Goal: Task Accomplishment & Management: Manage account settings

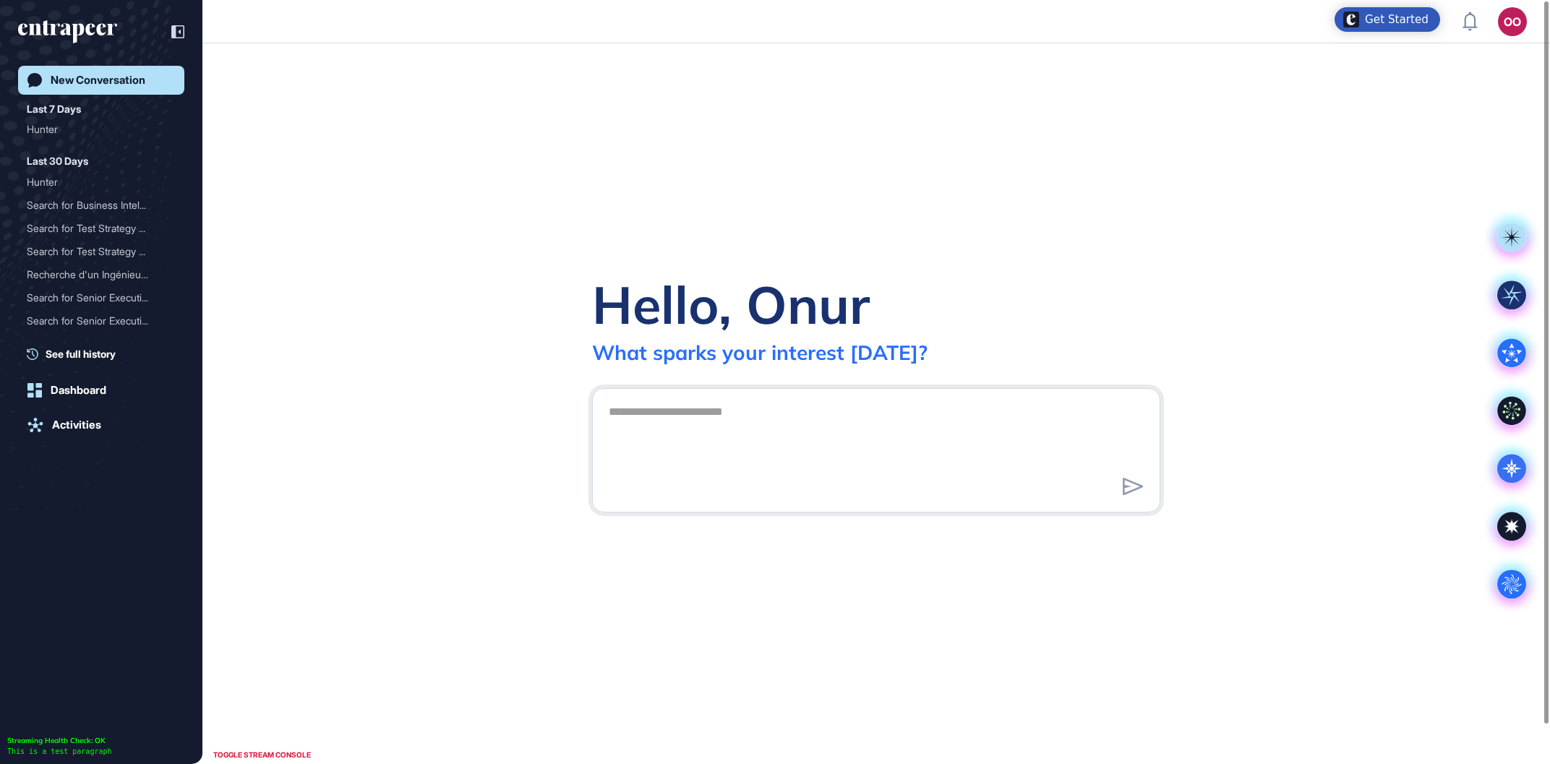
scroll to position [1, 1]
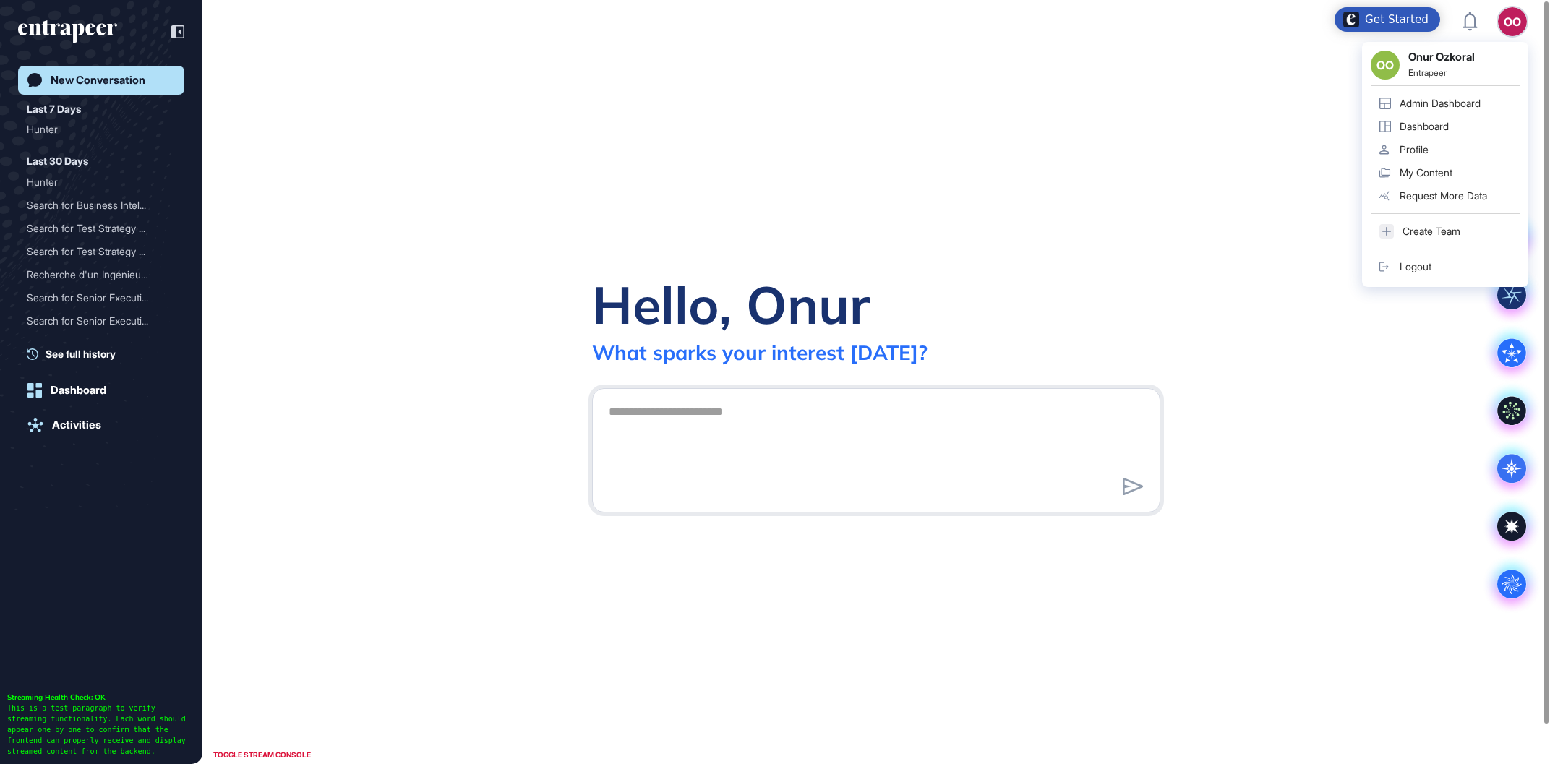
click at [1512, 12] on div "OO" at bounding box center [1512, 21] width 29 height 29
click at [1472, 108] on div "Admin Dashboard" at bounding box center [1439, 104] width 81 height 12
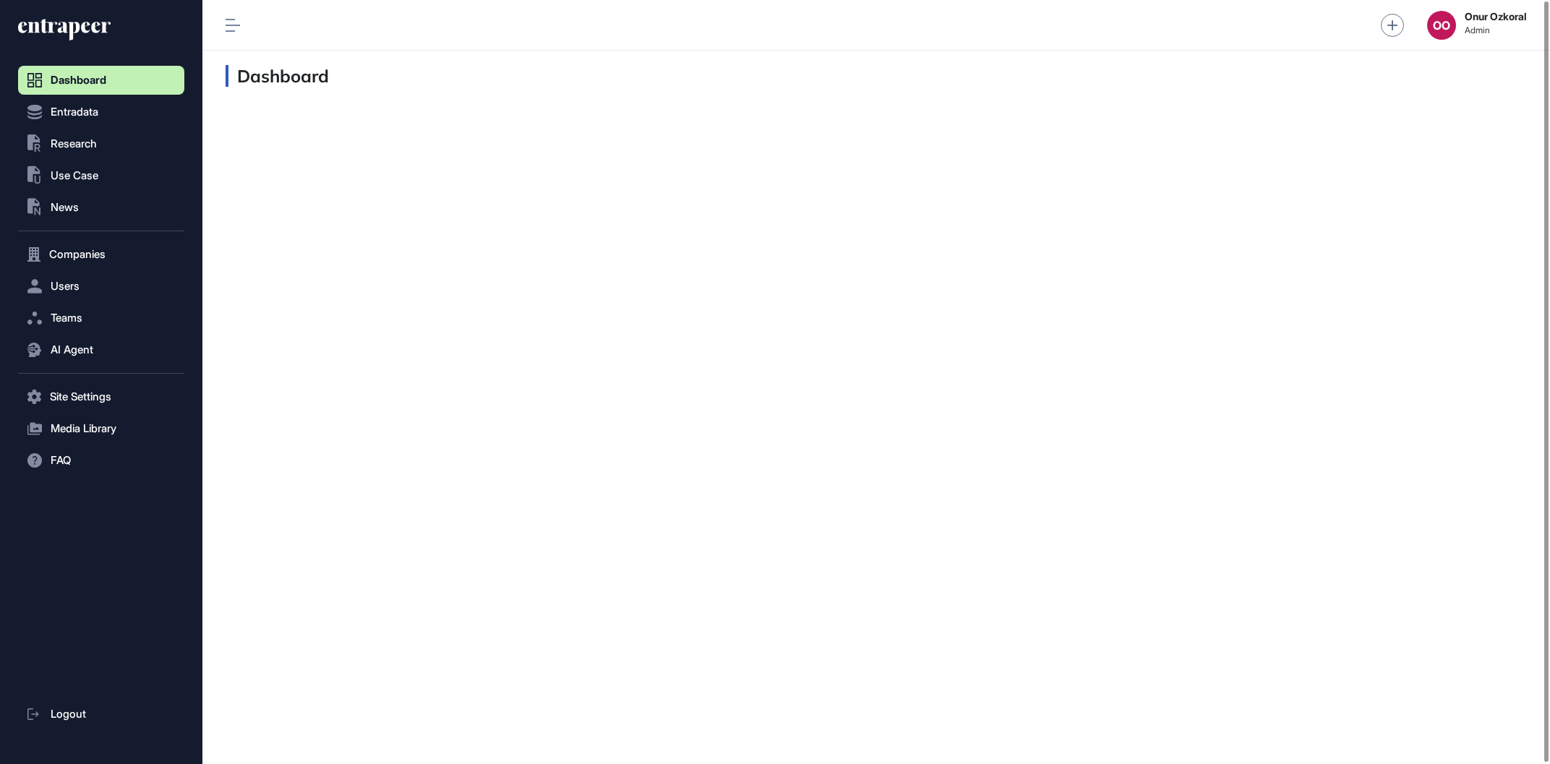
scroll to position [1, 1]
click at [134, 346] on button "AI Agent" at bounding box center [101, 349] width 166 height 29
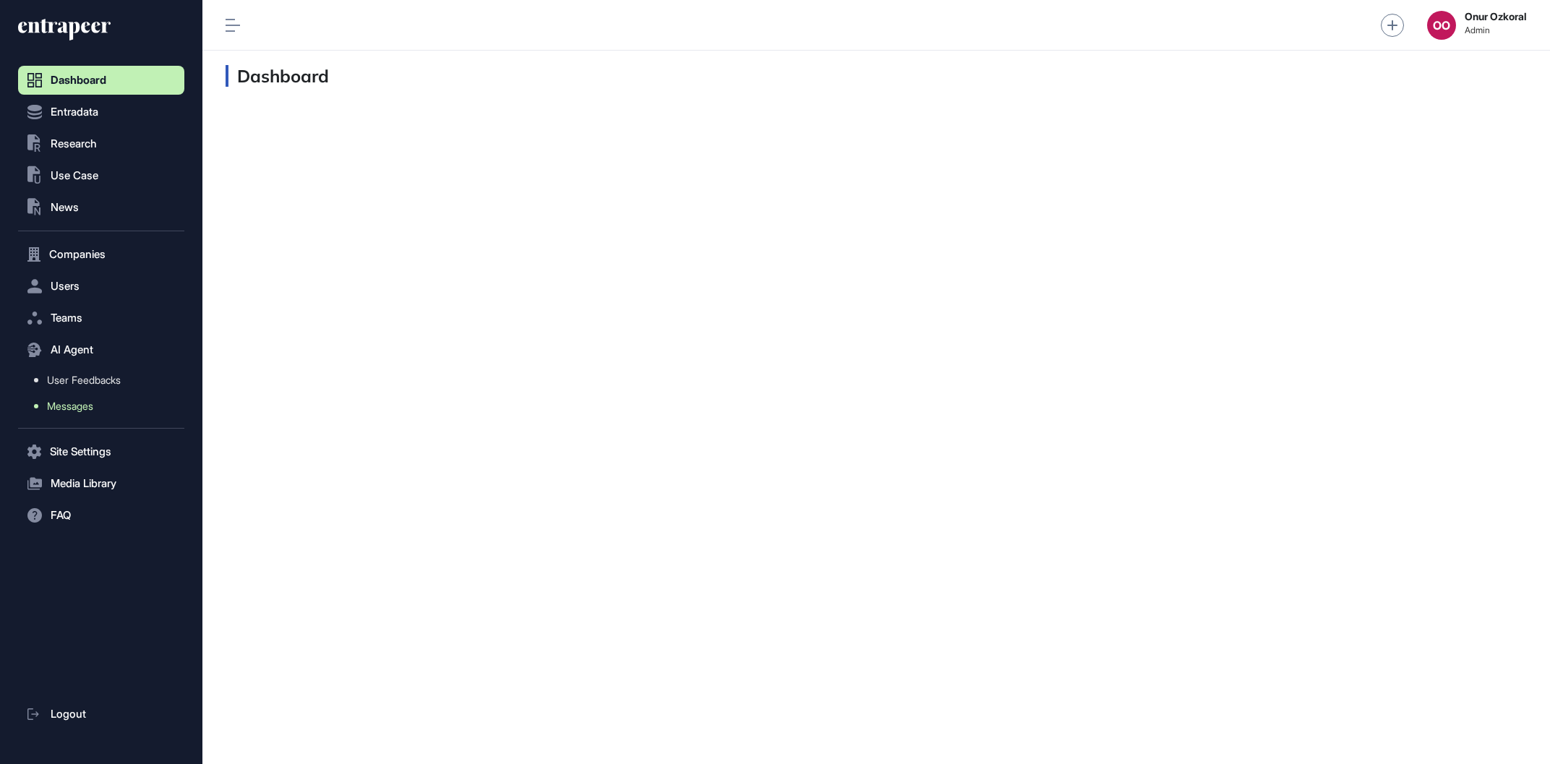
click at [124, 404] on link "Messages" at bounding box center [104, 406] width 159 height 26
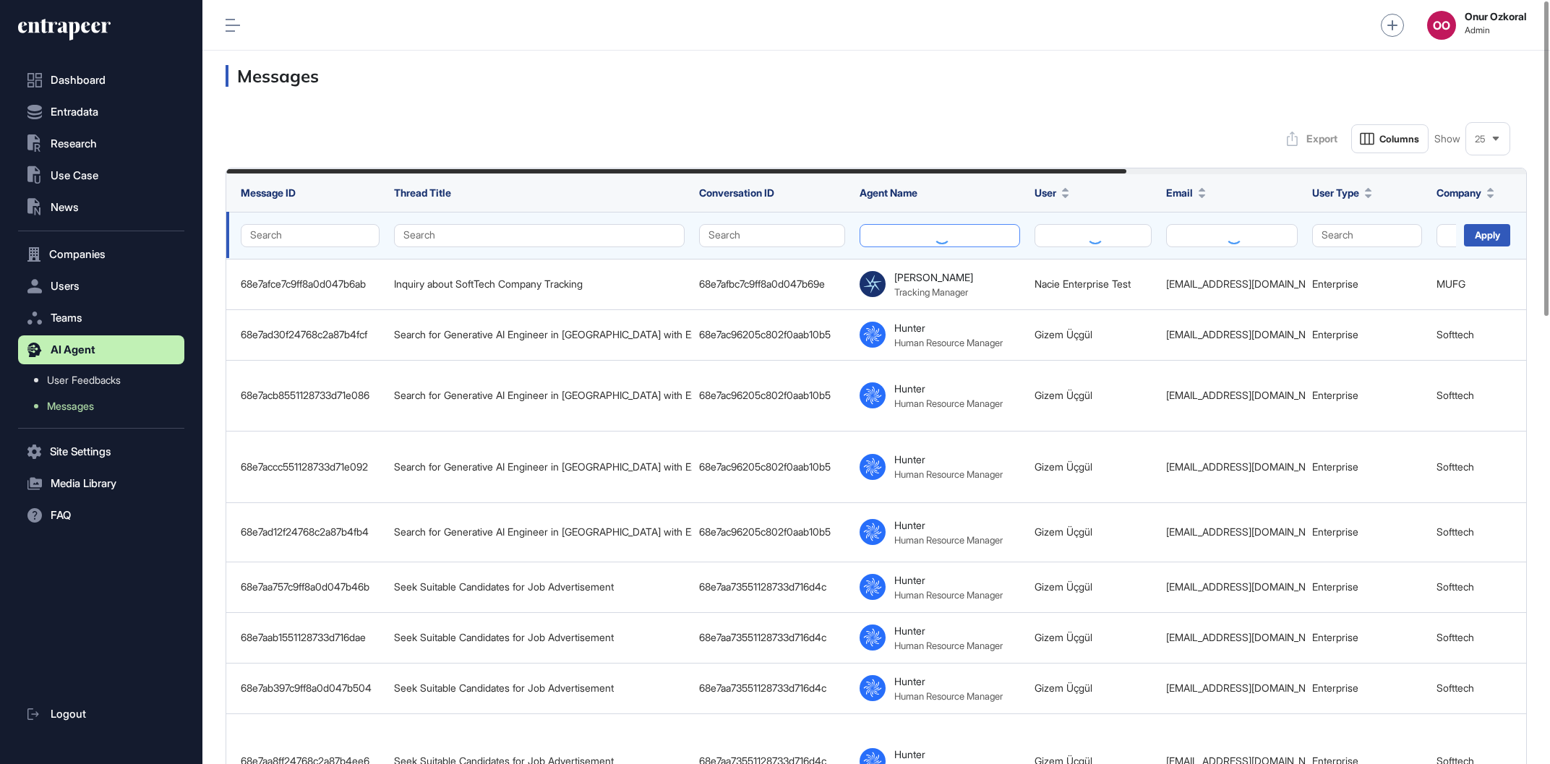
click at [907, 241] on button at bounding box center [939, 235] width 160 height 23
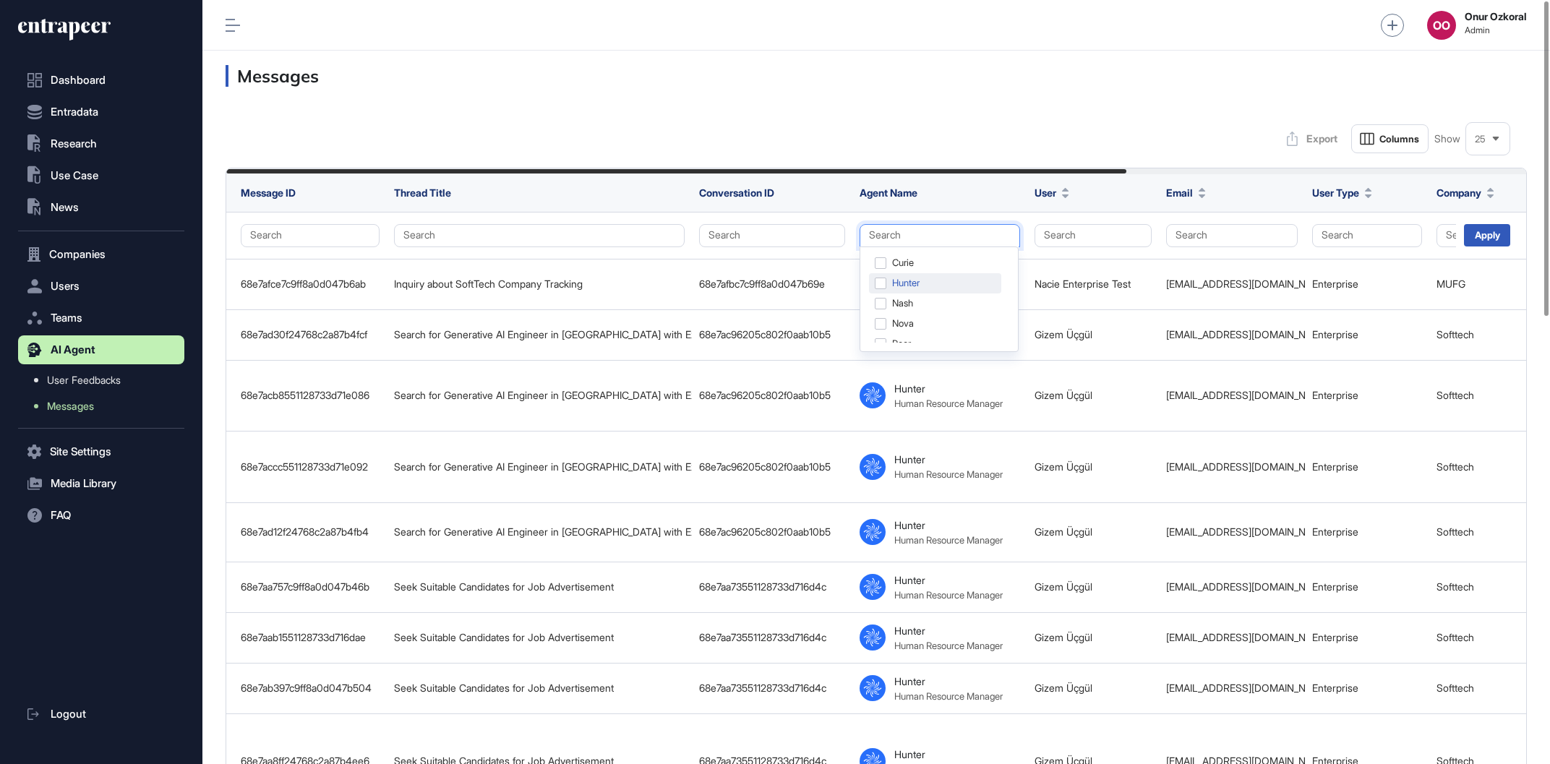
click at [896, 277] on div "Hunter" at bounding box center [935, 283] width 132 height 20
click at [1490, 229] on div "Apply" at bounding box center [1487, 235] width 46 height 22
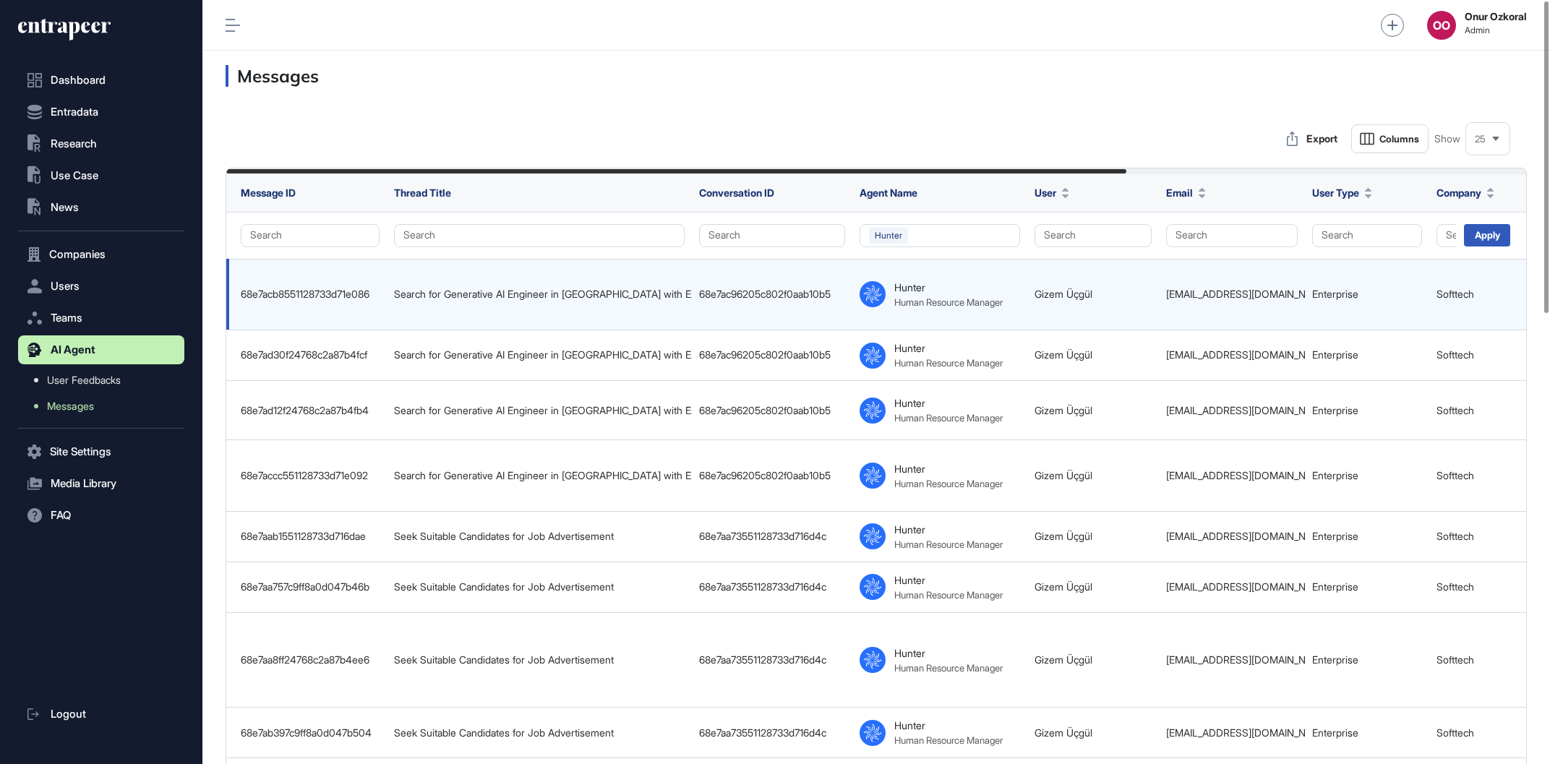
click at [747, 293] on div "68e7ac96205c802f0aab10b5" at bounding box center [772, 294] width 146 height 12
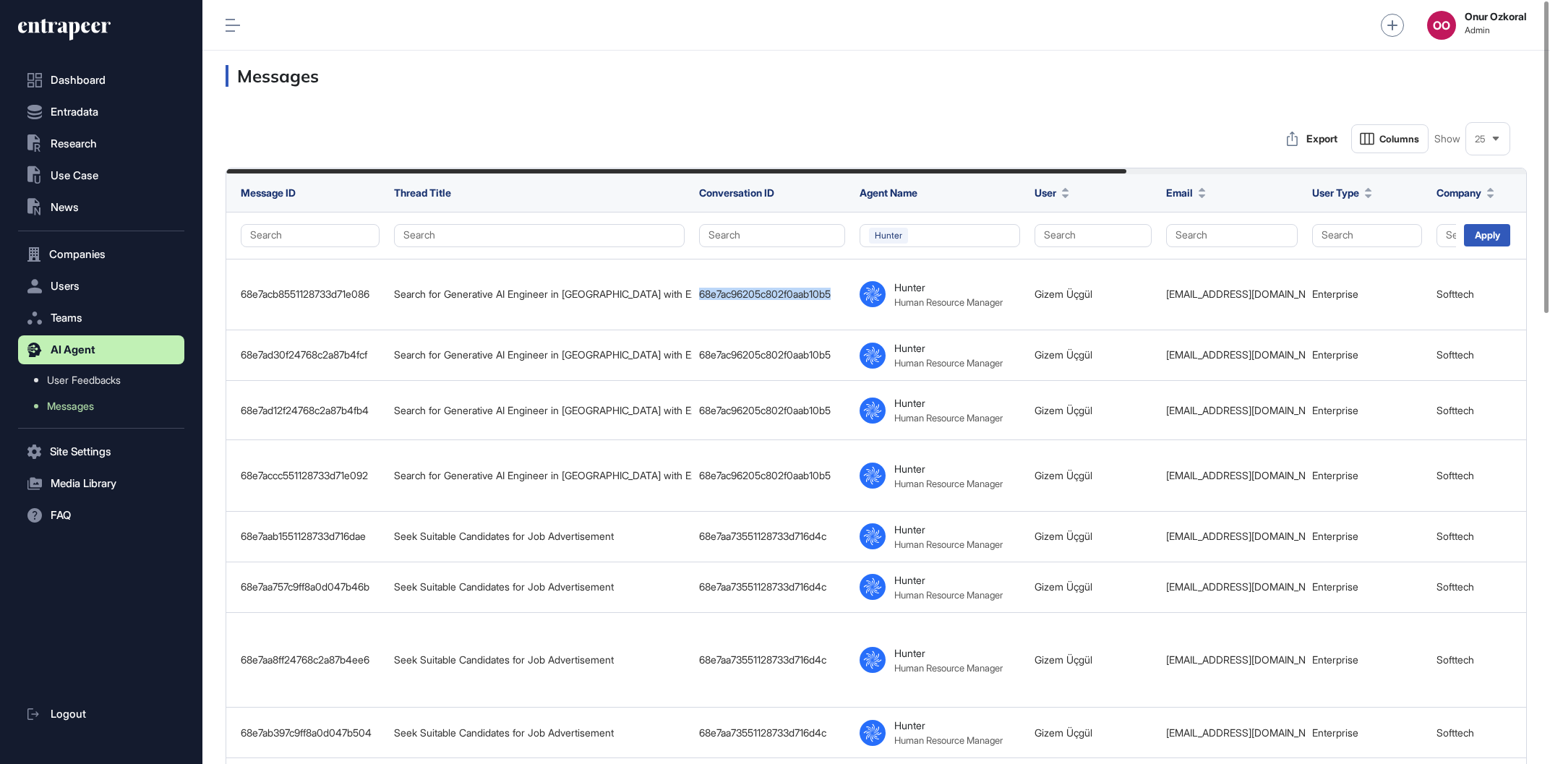
copy div "68e7ac96205c802f0aab10b5"
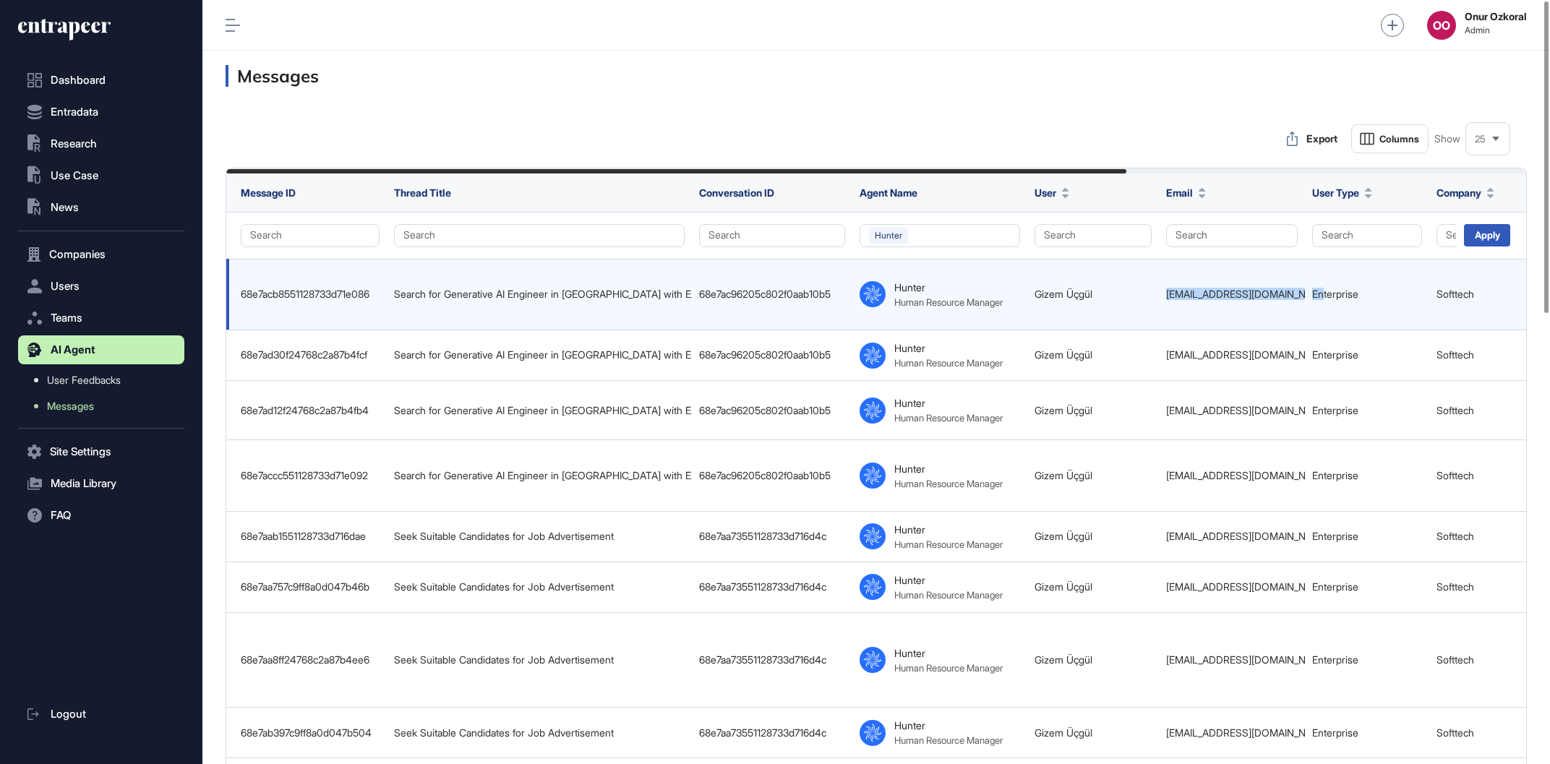
drag, startPoint x: 1164, startPoint y: 302, endPoint x: 1322, endPoint y: 291, distance: 158.0
click at [1322, 291] on tr "68e7acb8551128733d71e086 Search for Generative AI Engineer in [GEOGRAPHIC_DATA]…" at bounding box center [1164, 295] width 1877 height 72
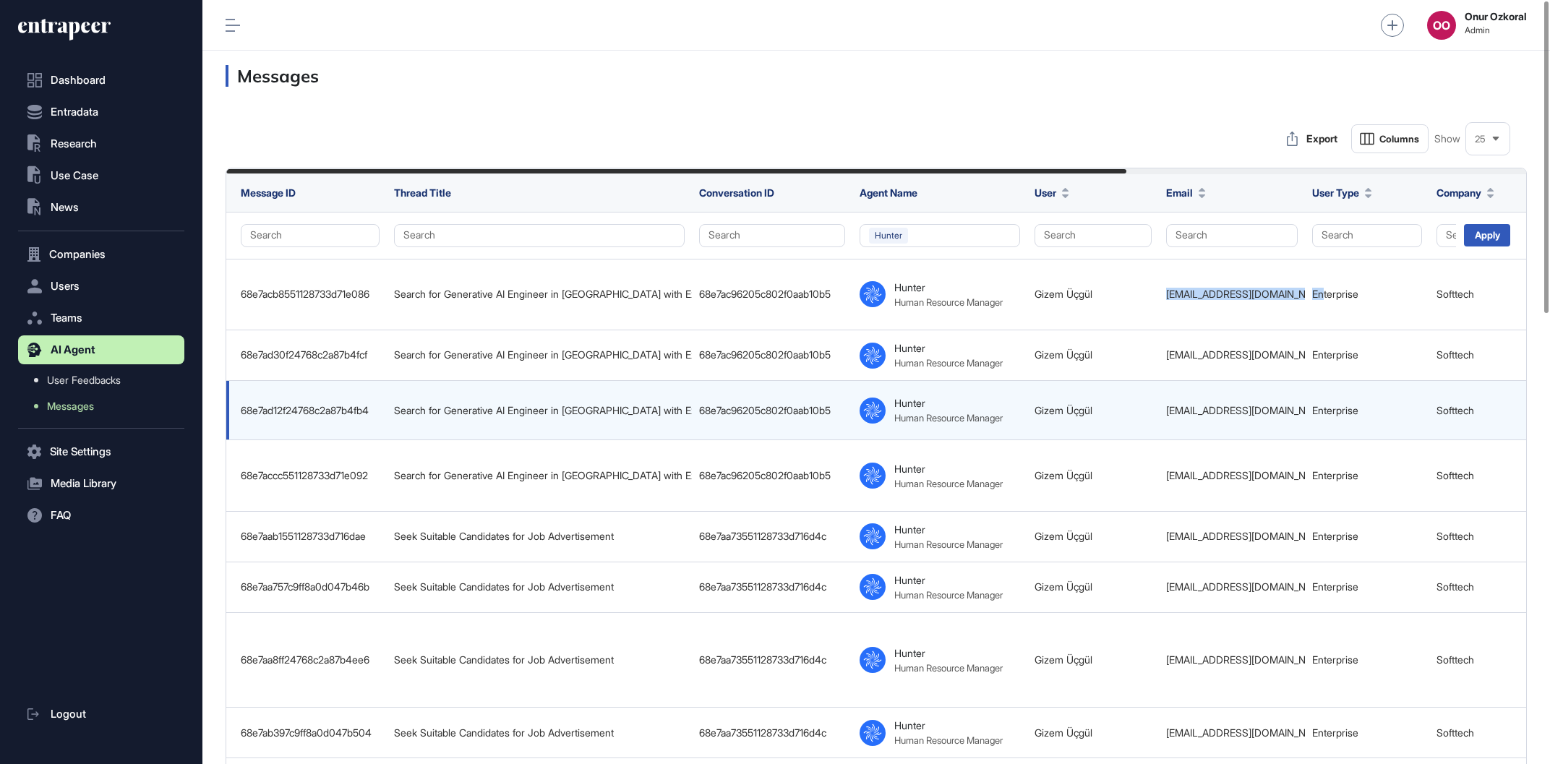
copy tr "[EMAIL_ADDRESS][DOMAIN_NAME] En"
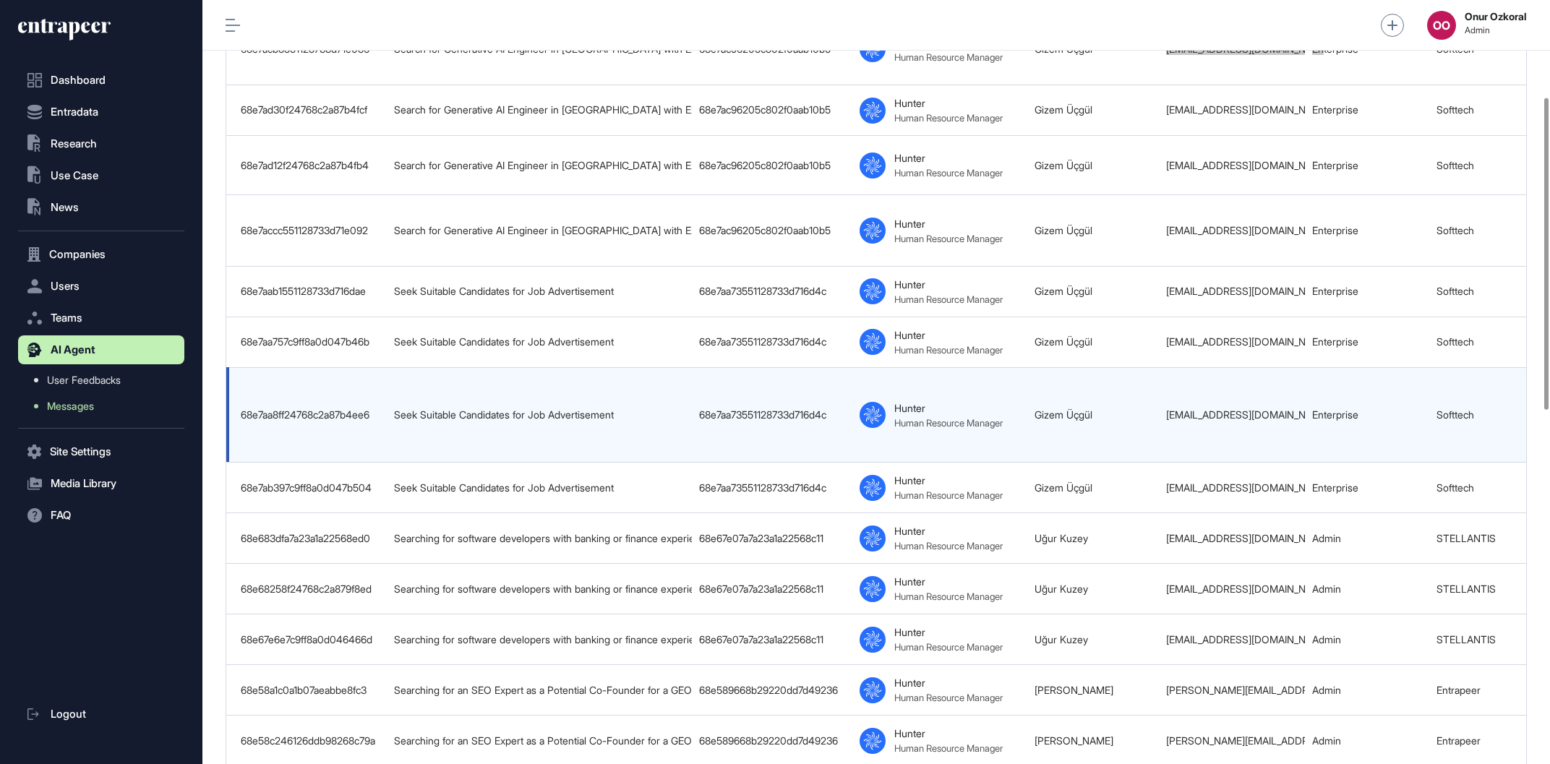
scroll to position [246, 0]
drag, startPoint x: 844, startPoint y: 405, endPoint x: 696, endPoint y: 410, distance: 147.5
click at [696, 410] on td "68e7aa73551128733d716d4c" at bounding box center [772, 413] width 160 height 95
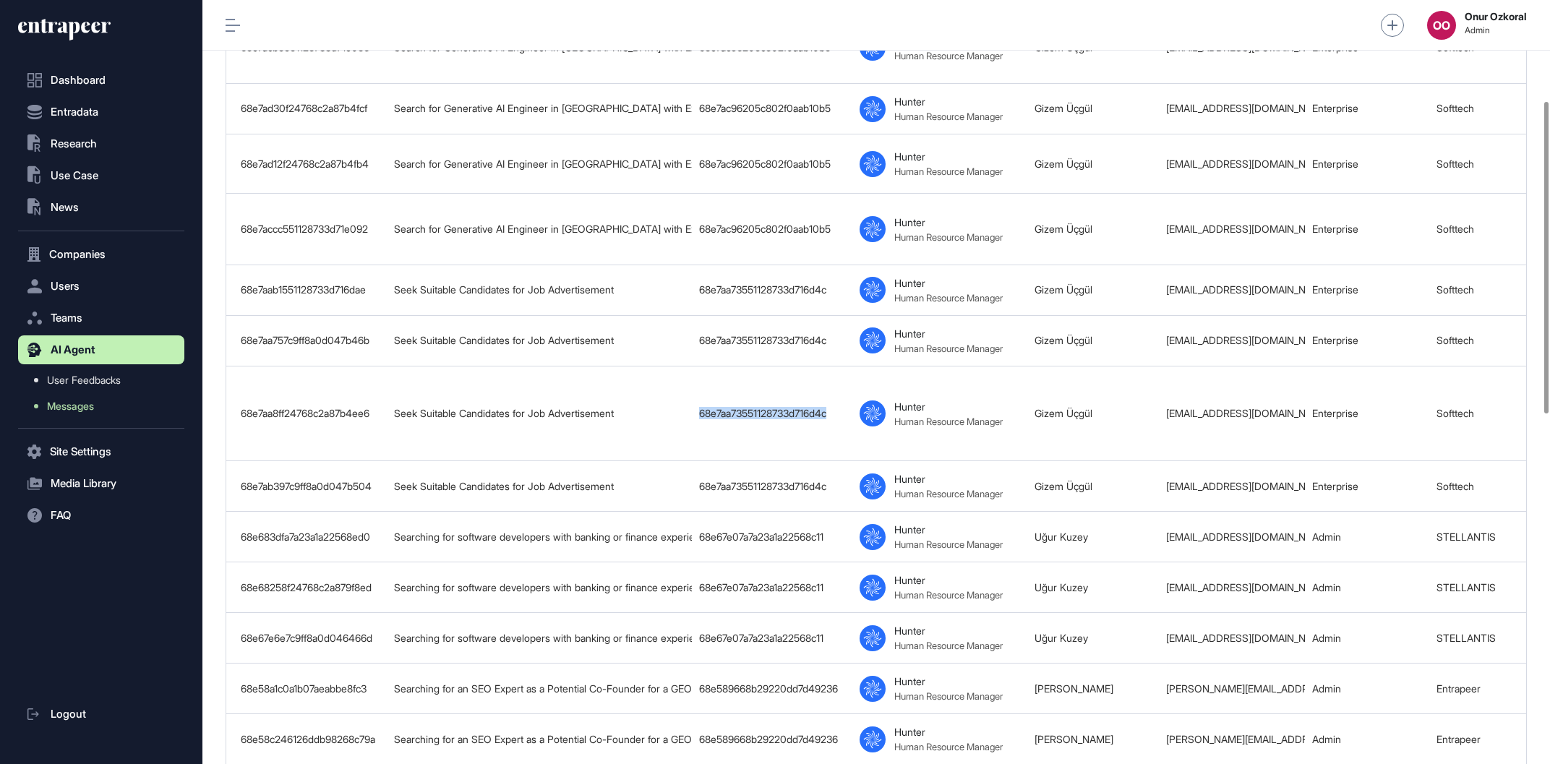
copy div "68e7aa73551128733d716d4c"
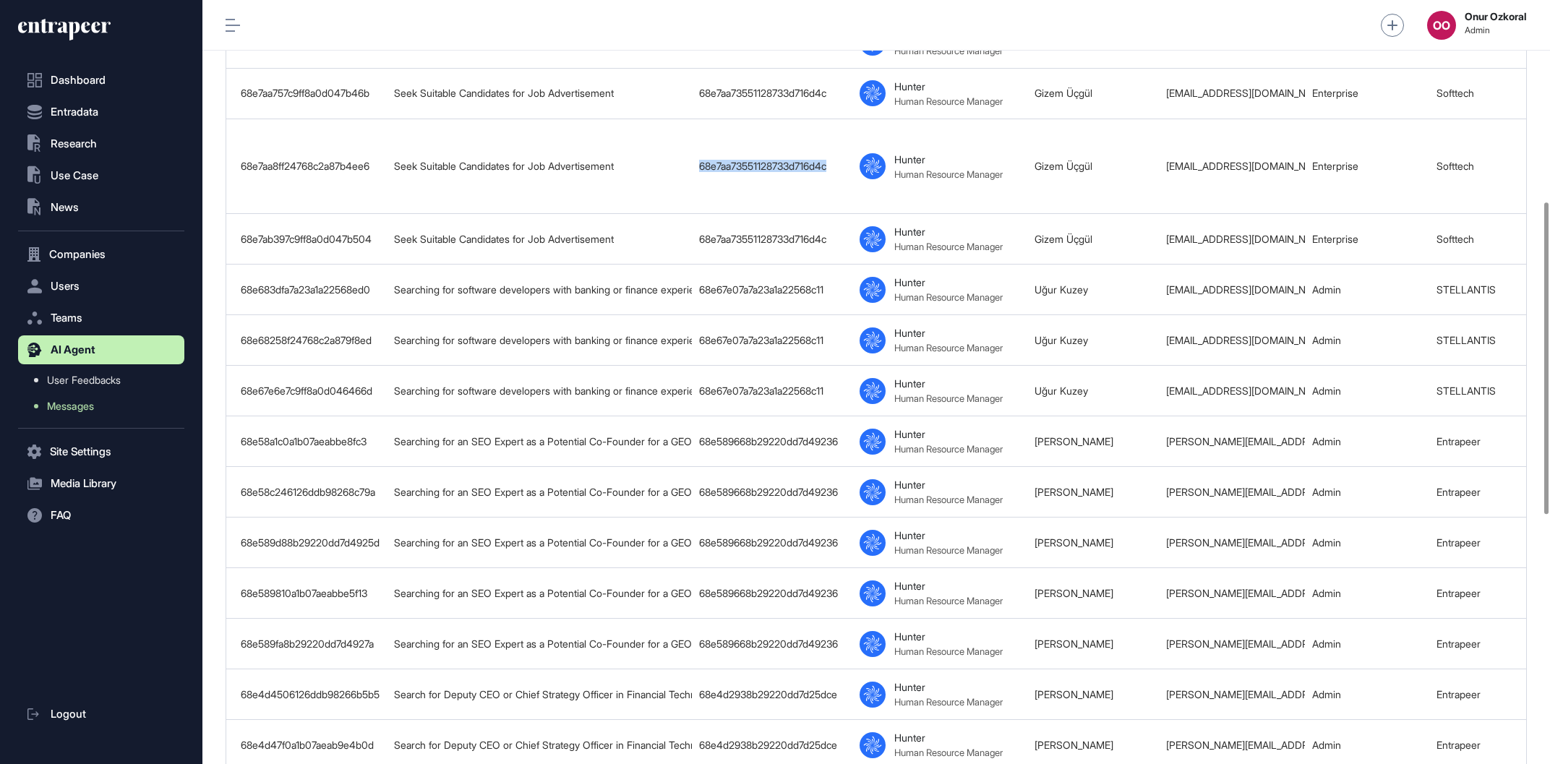
scroll to position [905, 0]
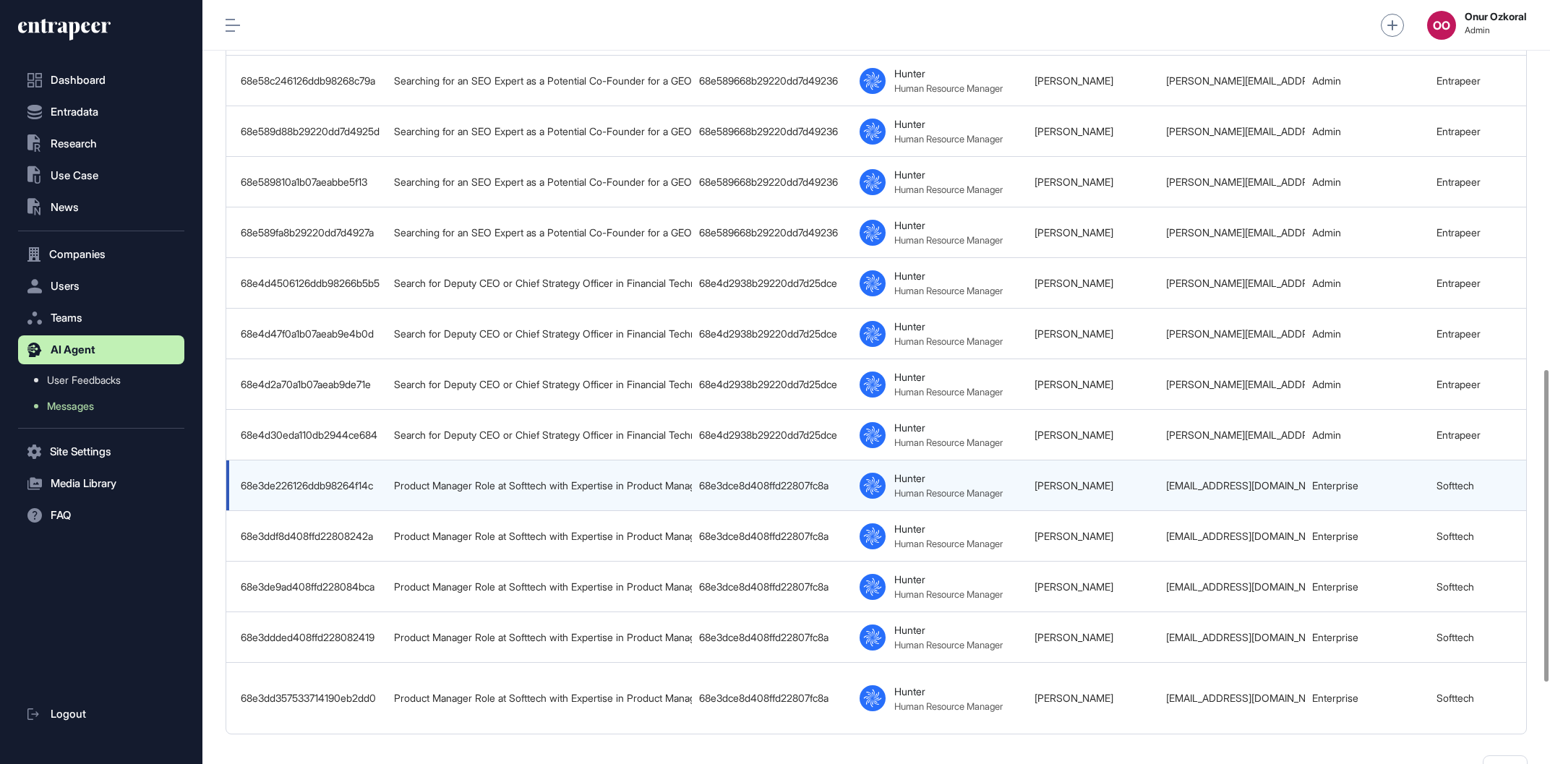
click at [834, 477] on td "68e3dce8d408ffd22807fc8a" at bounding box center [772, 485] width 160 height 51
click at [824, 481] on td "68e3dce8d408ffd22807fc8a" at bounding box center [772, 485] width 160 height 51
click at [823, 481] on td "68e3dce8d408ffd22807fc8a" at bounding box center [772, 485] width 160 height 51
click at [823, 485] on div "68e3dce8d408ffd22807fc8a" at bounding box center [772, 486] width 146 height 12
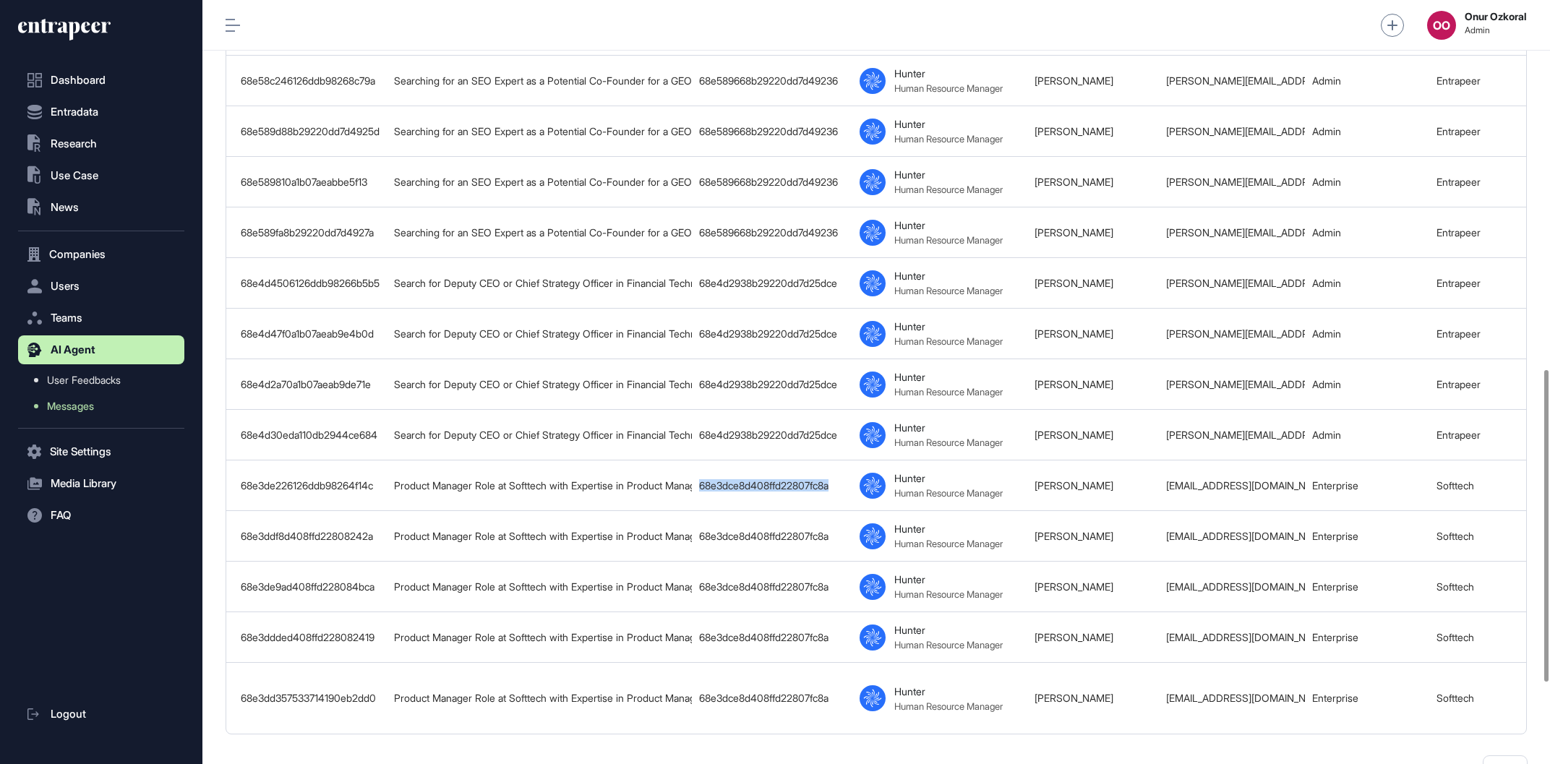
copy div "68e3dce8d408ffd22807fc8a"
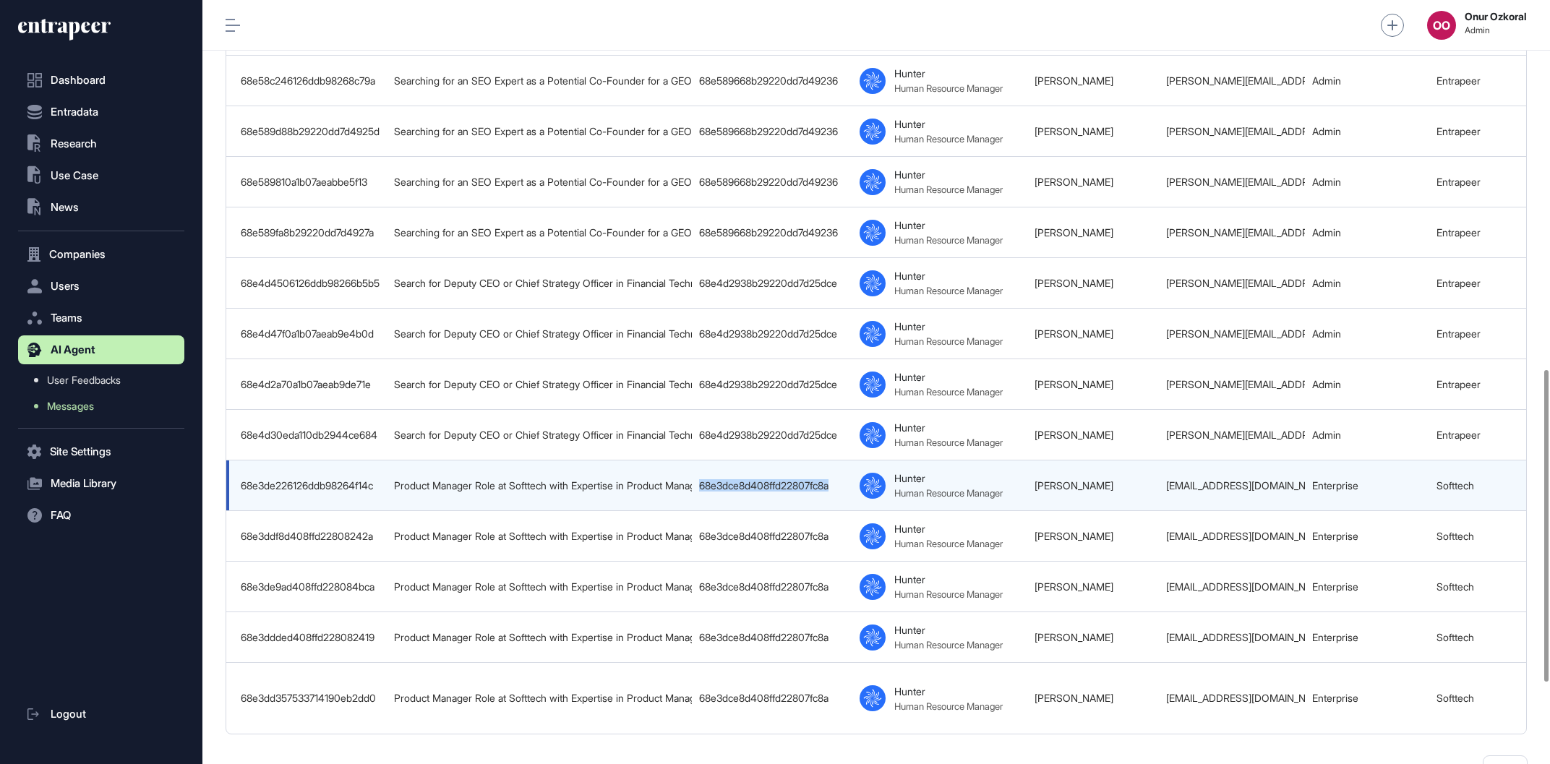
drag, startPoint x: 1156, startPoint y: 484, endPoint x: 1308, endPoint y: 480, distance: 151.9
click at [1308, 480] on tr "68e3de226126ddb98264f14c Product Manager Role at Softtech with Expertise in Pro…" at bounding box center [1164, 485] width 1877 height 51
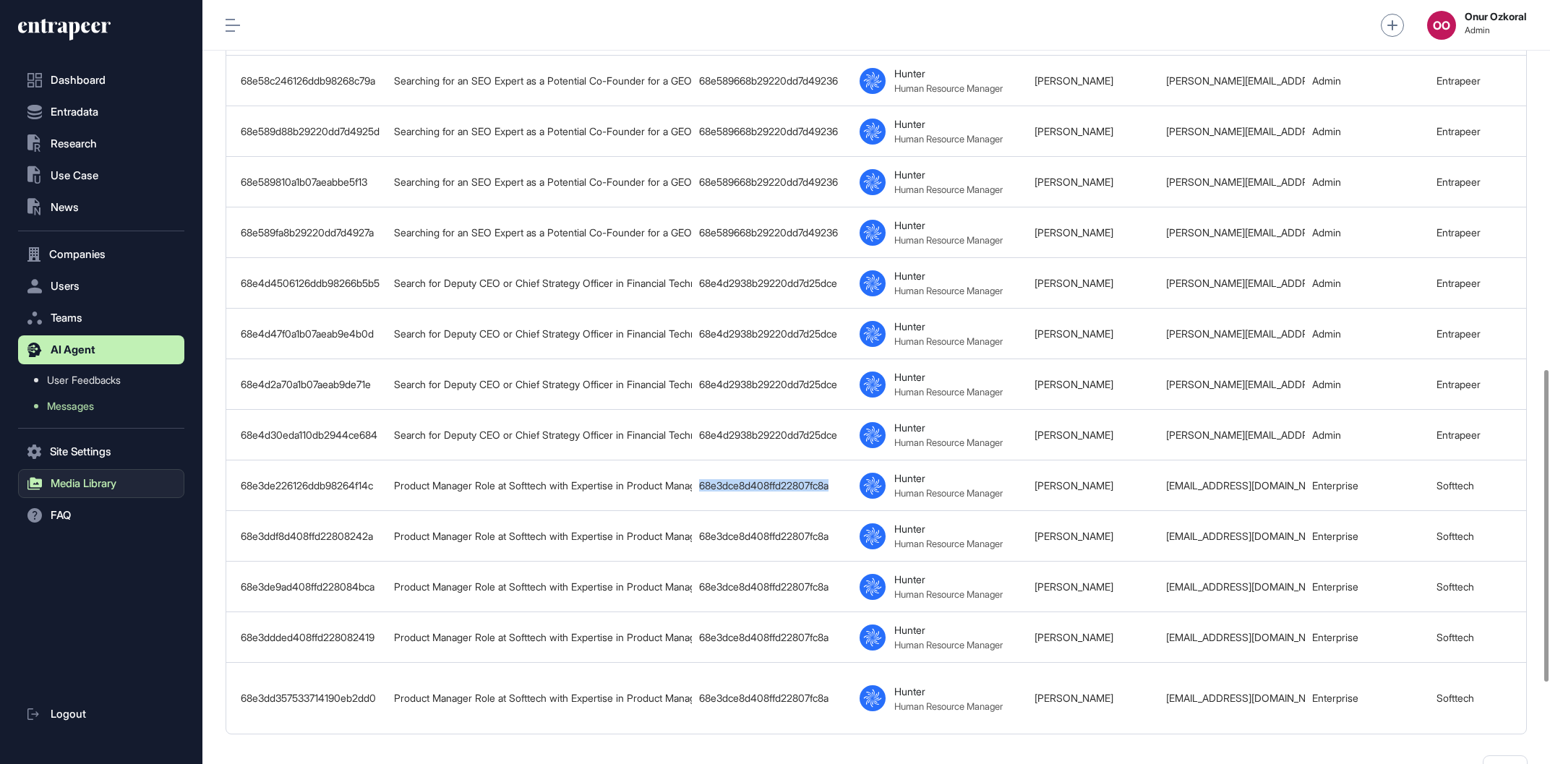
copy tr "[PERSON_NAME] [EMAIL_ADDRESS][DOMAIN_NAME]"
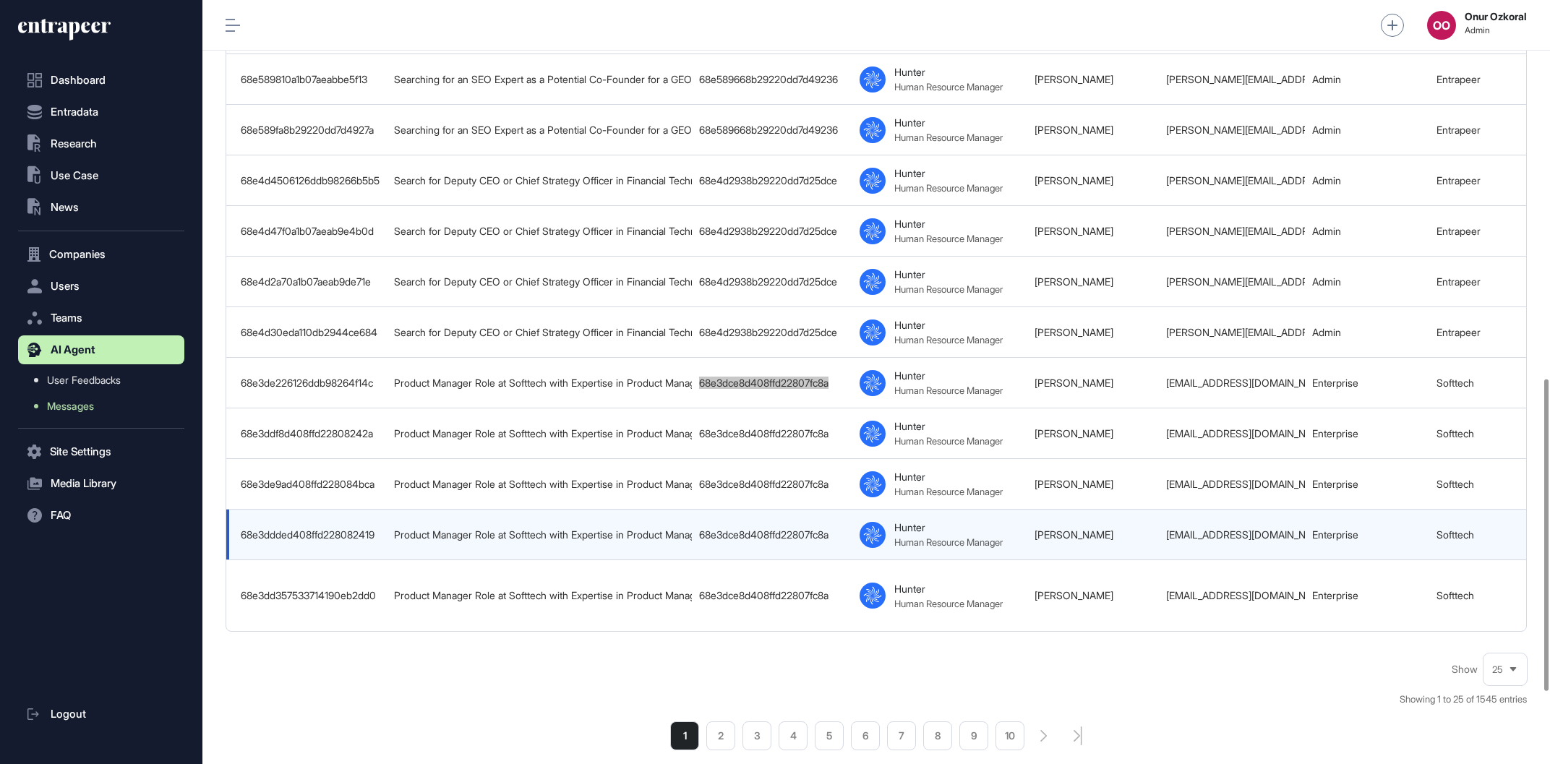
scroll to position [1104, 0]
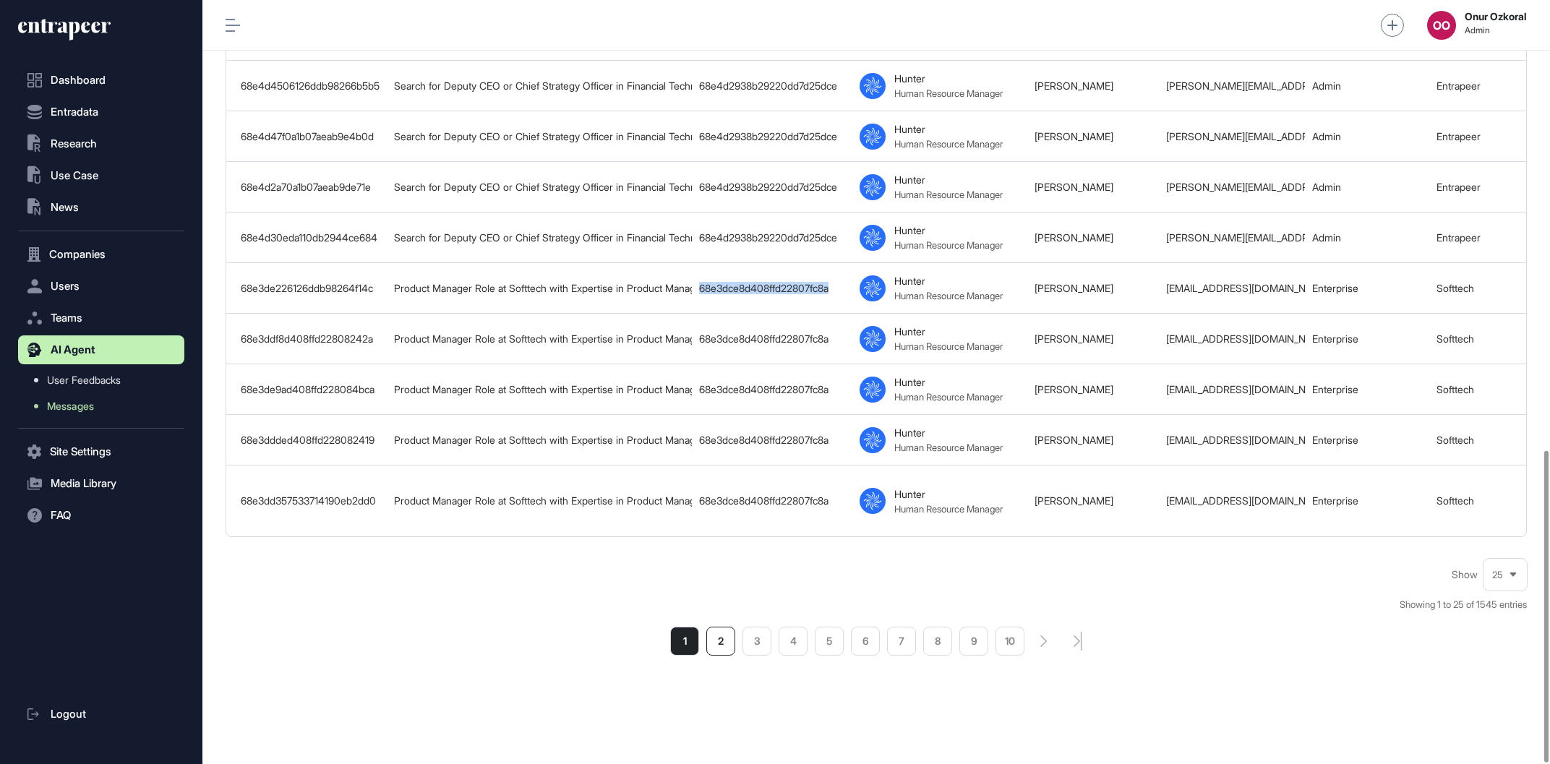
click at [718, 645] on li "2" at bounding box center [720, 641] width 29 height 29
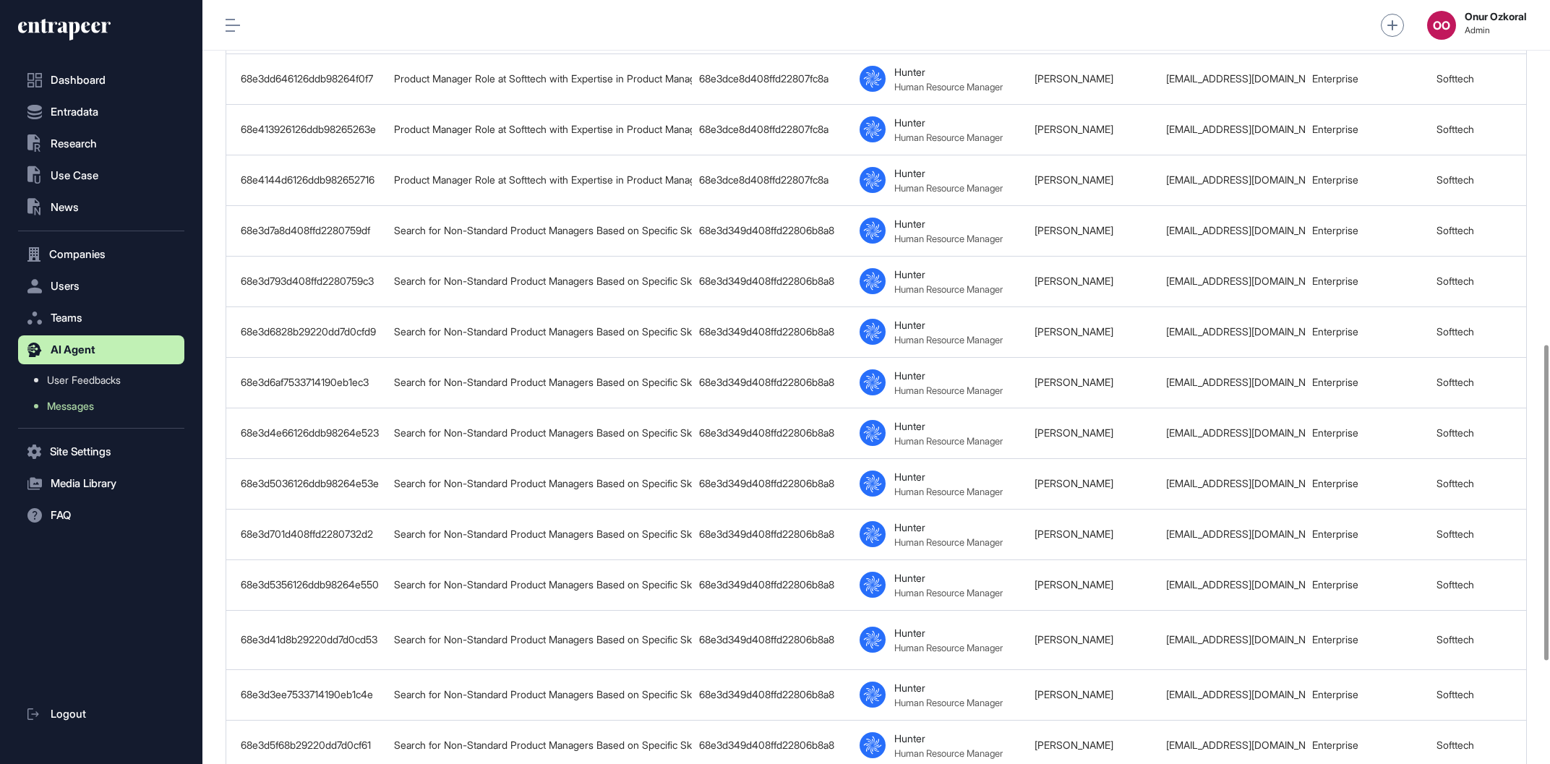
scroll to position [1080, 0]
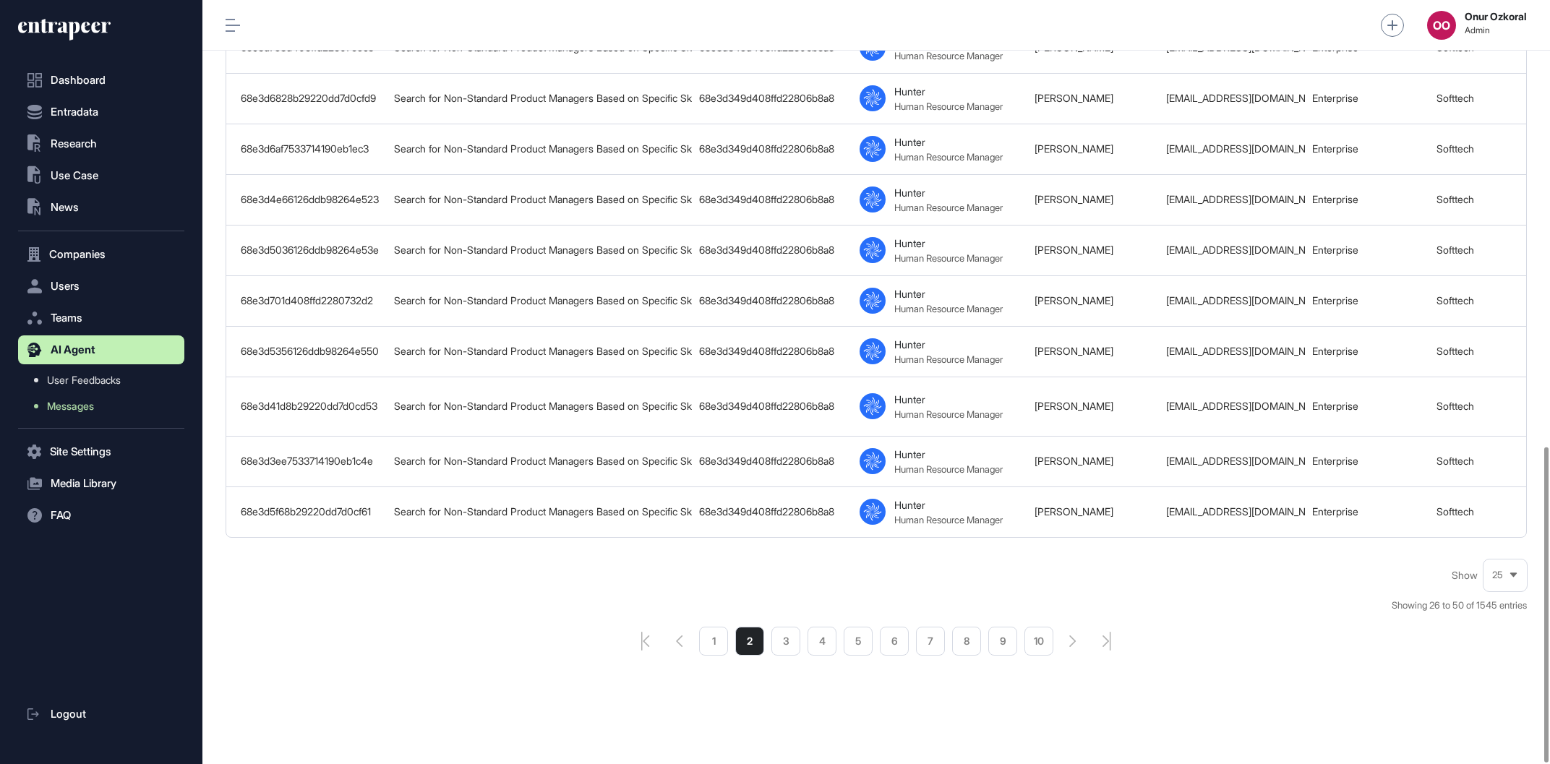
click at [721, 654] on li "1" at bounding box center [713, 641] width 29 height 29
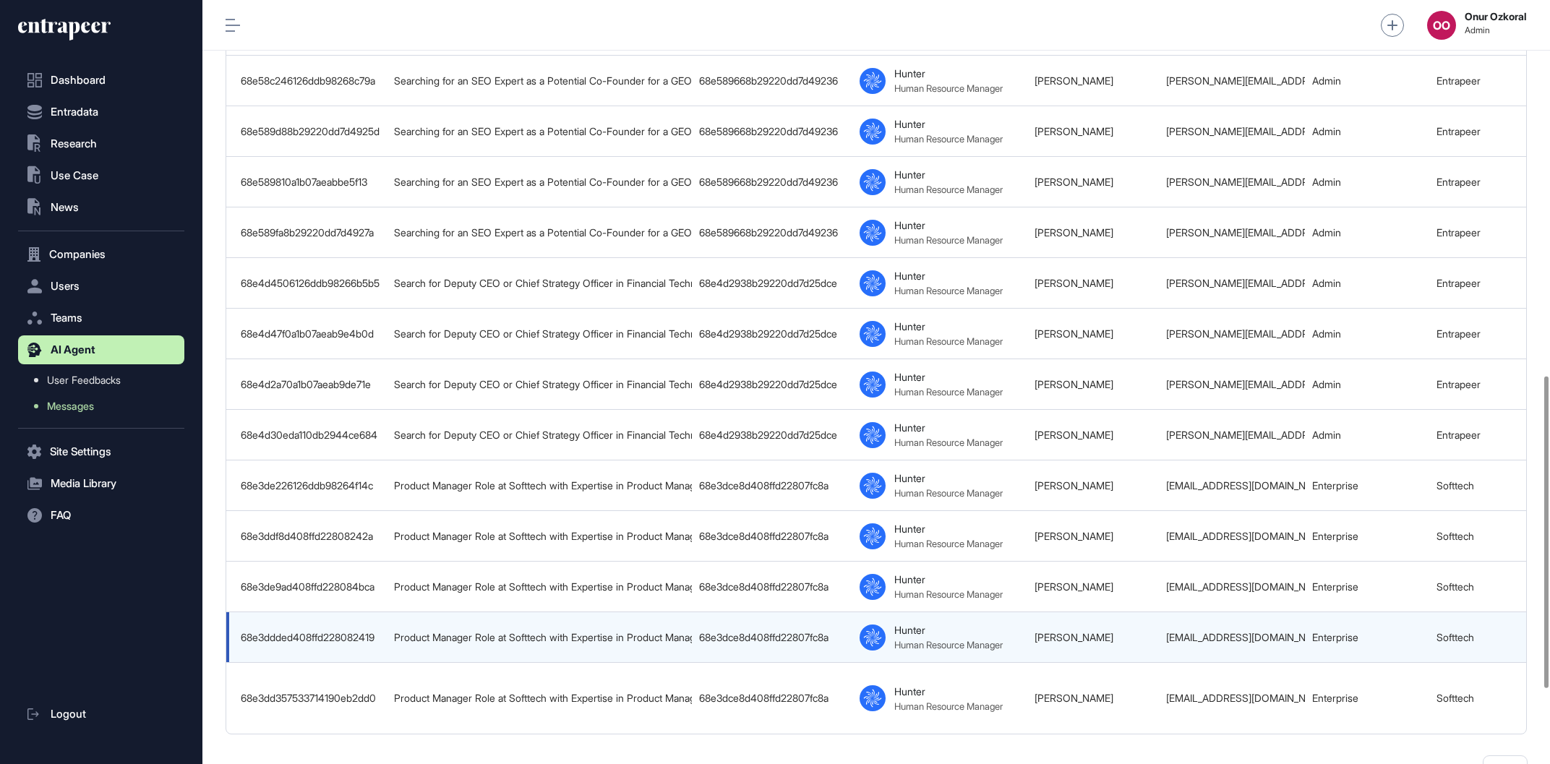
scroll to position [1104, 0]
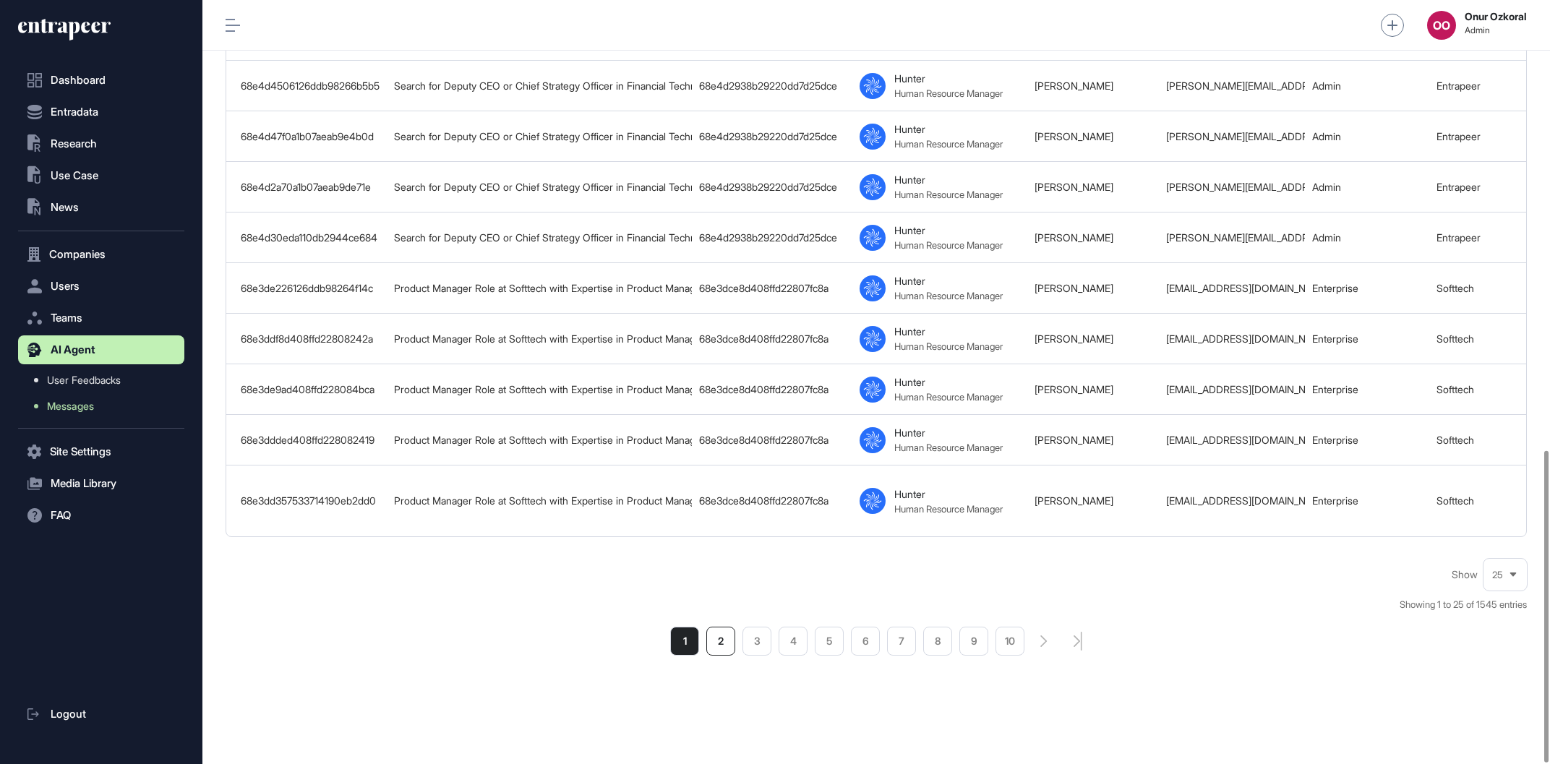
click at [731, 651] on li "2" at bounding box center [720, 641] width 29 height 29
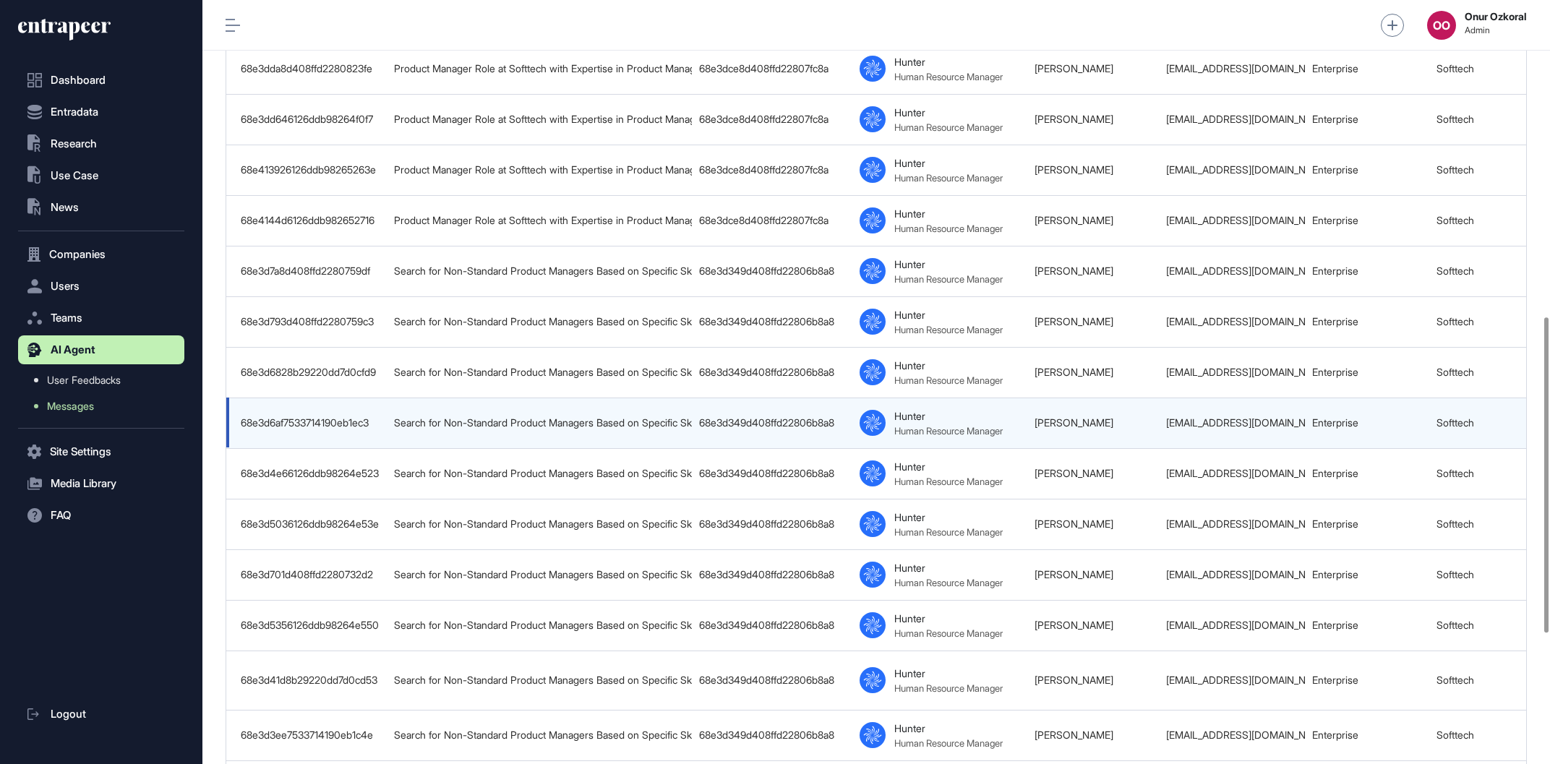
scroll to position [823, 0]
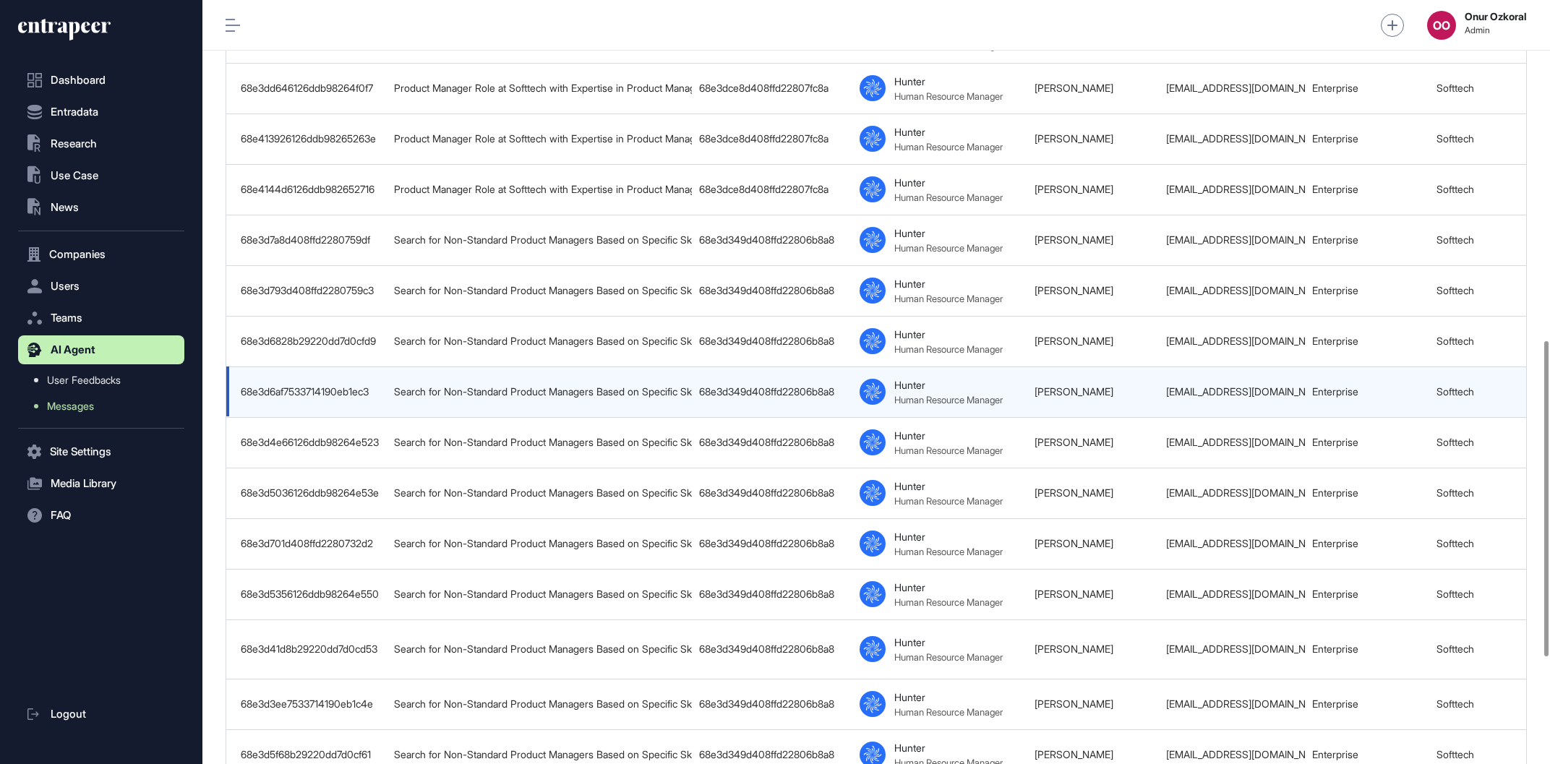
click at [814, 408] on td "68e3d349d408ffd22806b8a8" at bounding box center [772, 391] width 160 height 51
click at [812, 408] on td "68e3d349d408ffd22806b8a8" at bounding box center [772, 391] width 160 height 51
click at [818, 395] on div "68e3d349d408ffd22806b8a8" at bounding box center [772, 392] width 146 height 12
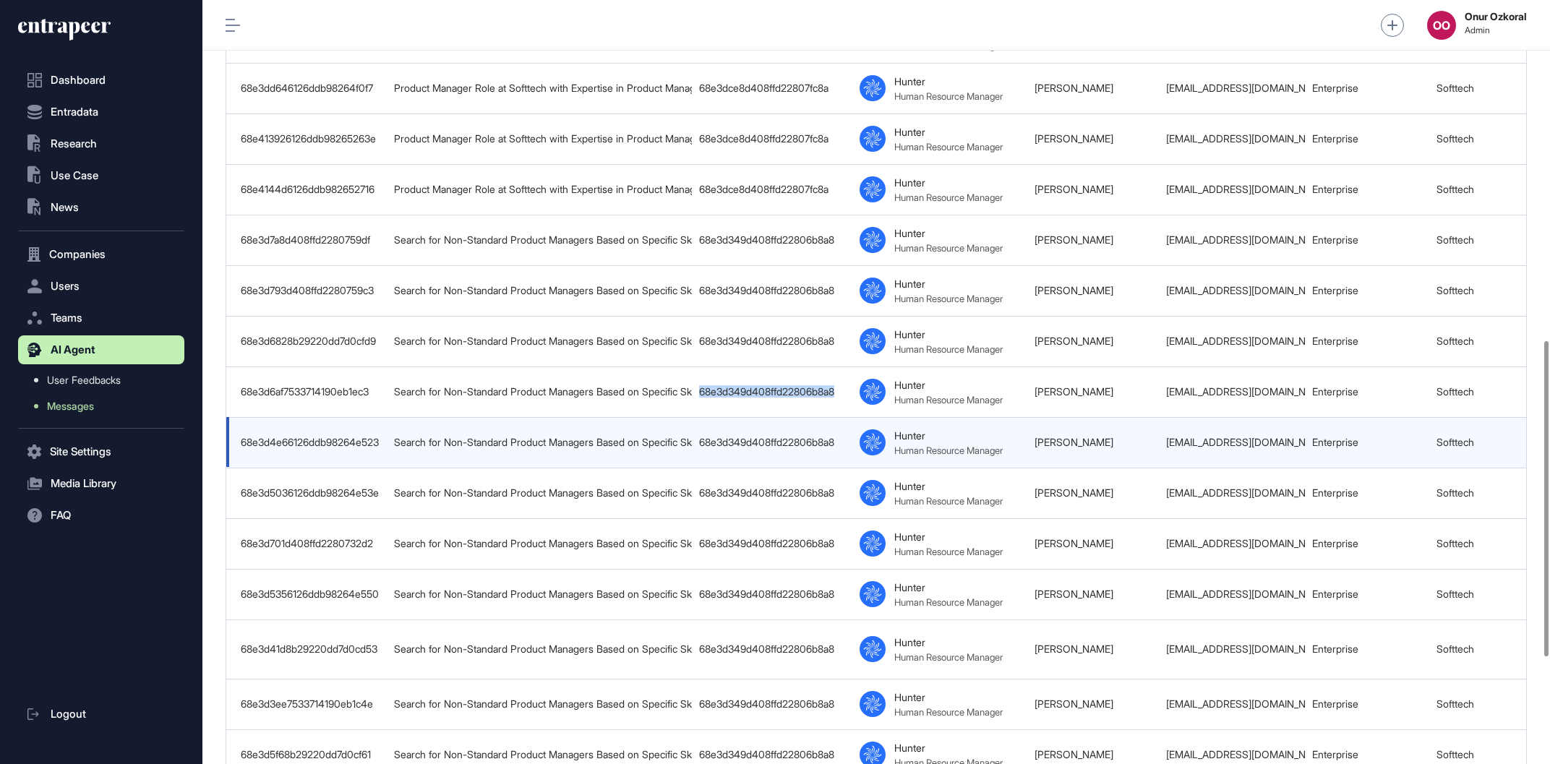
copy div "68e3d349d408ffd22806b8a8"
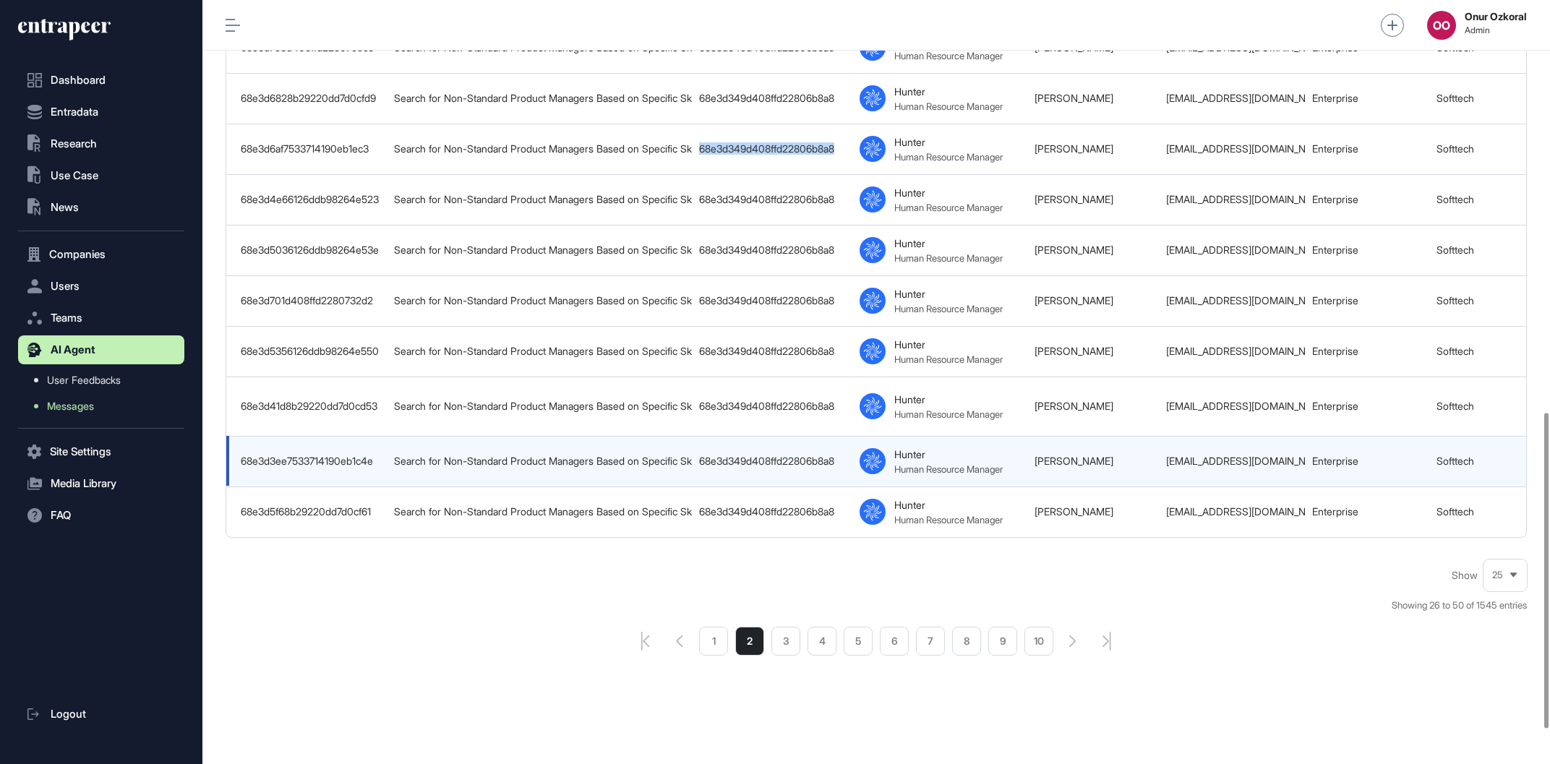
scroll to position [1070, 0]
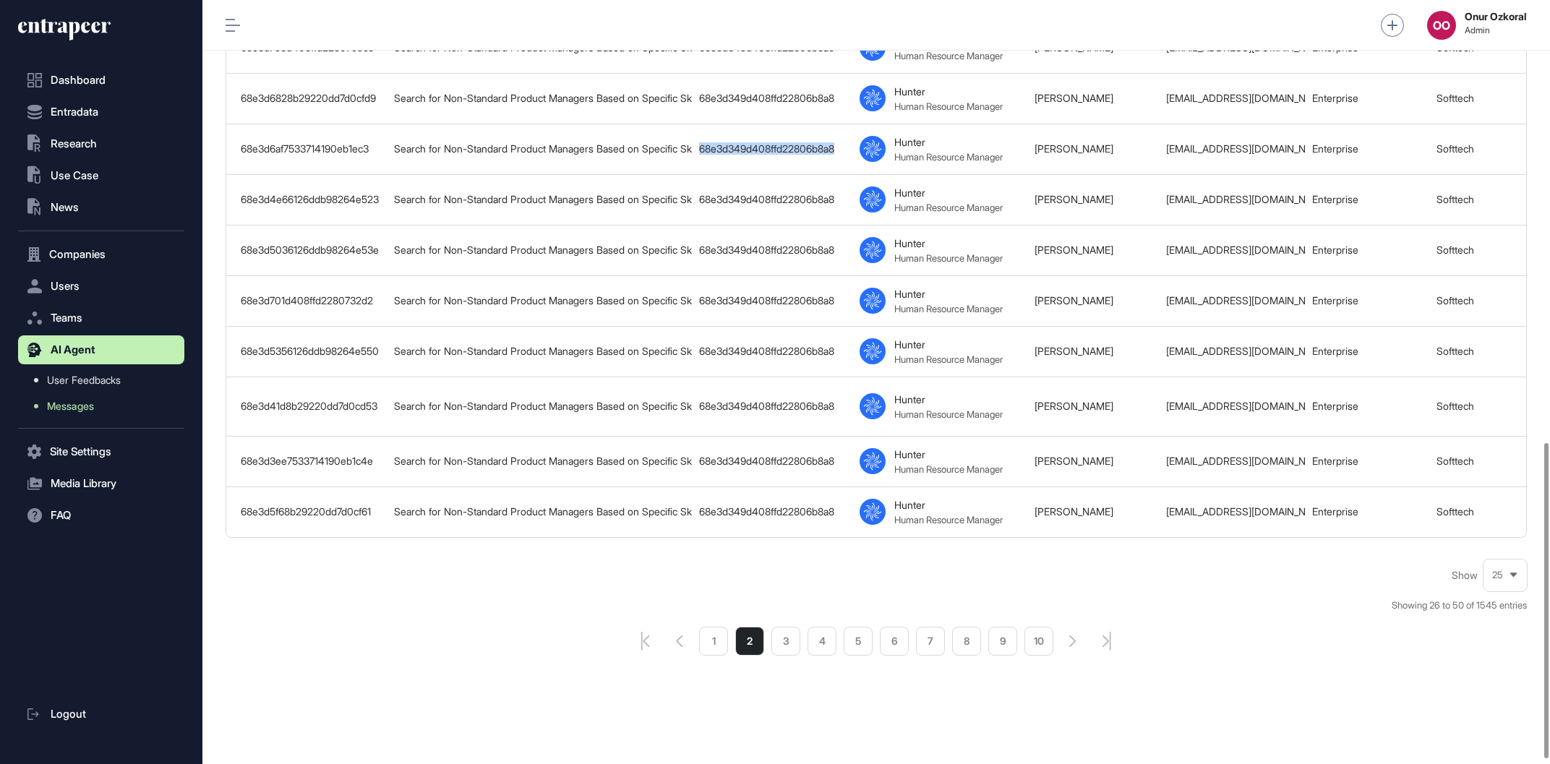
drag, startPoint x: 789, startPoint y: 643, endPoint x: 828, endPoint y: 586, distance: 68.8
click at [789, 643] on li "3" at bounding box center [785, 641] width 29 height 29
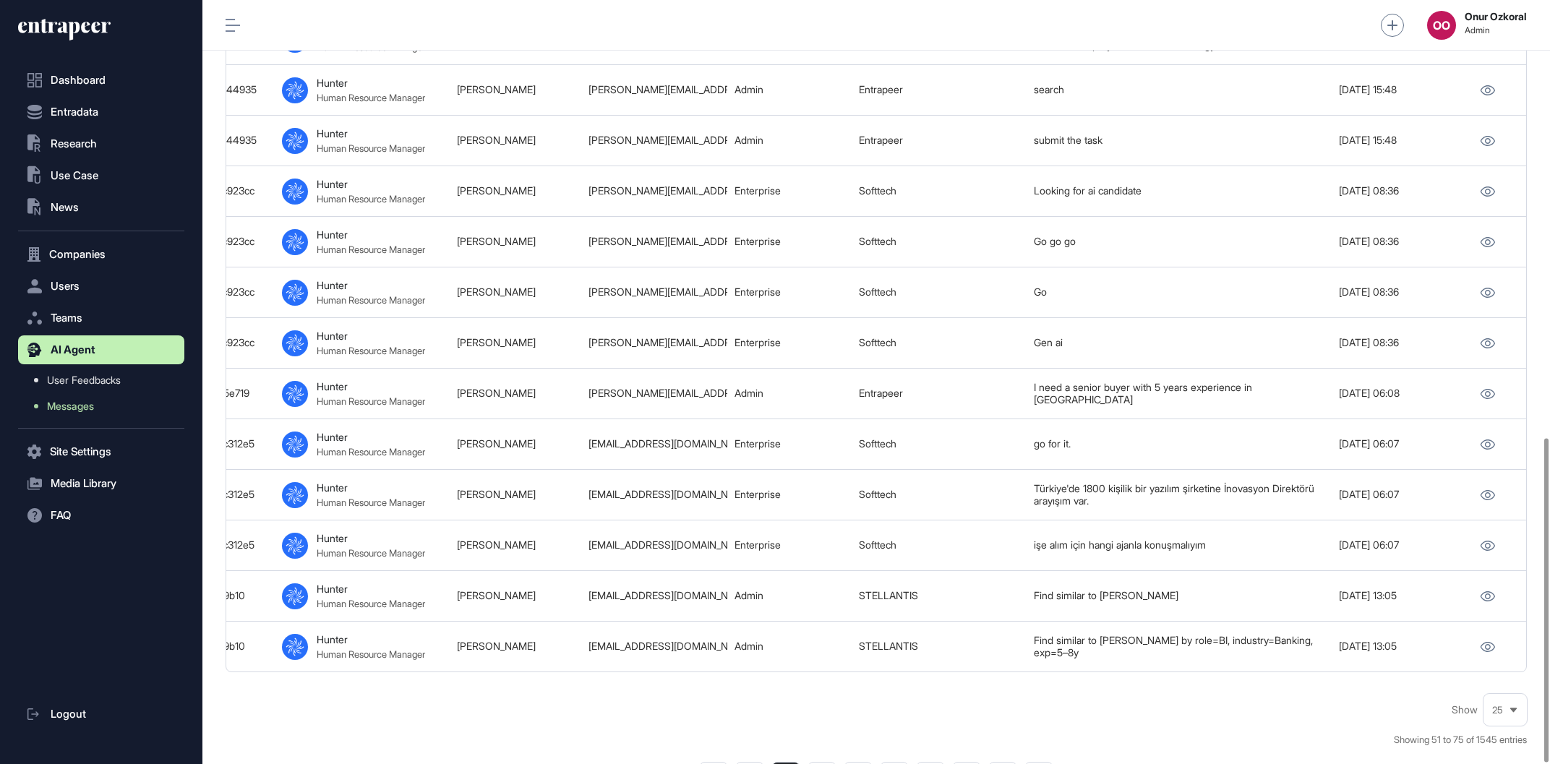
scroll to position [1031, 0]
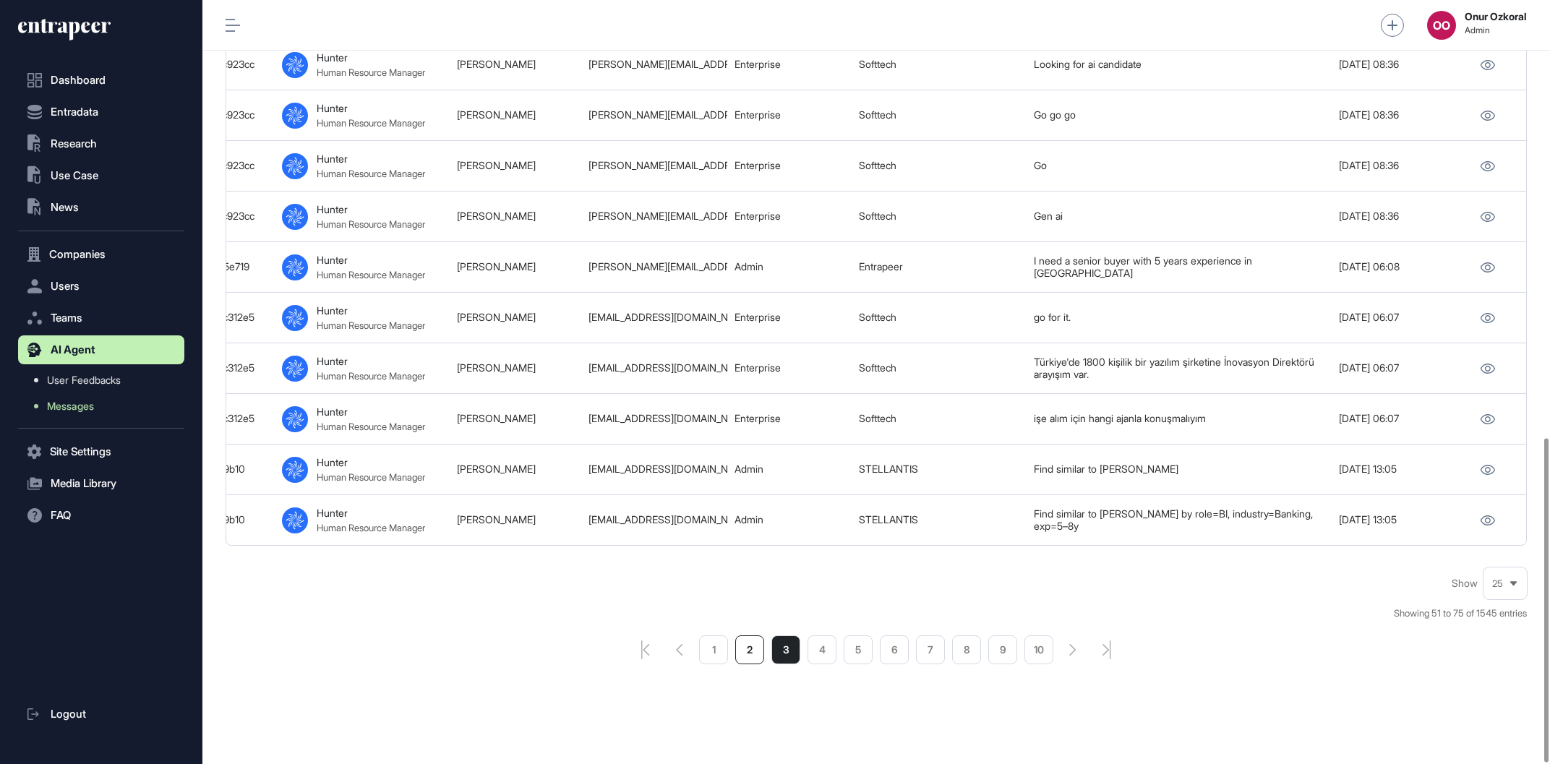
click at [755, 646] on li "2" at bounding box center [749, 649] width 29 height 29
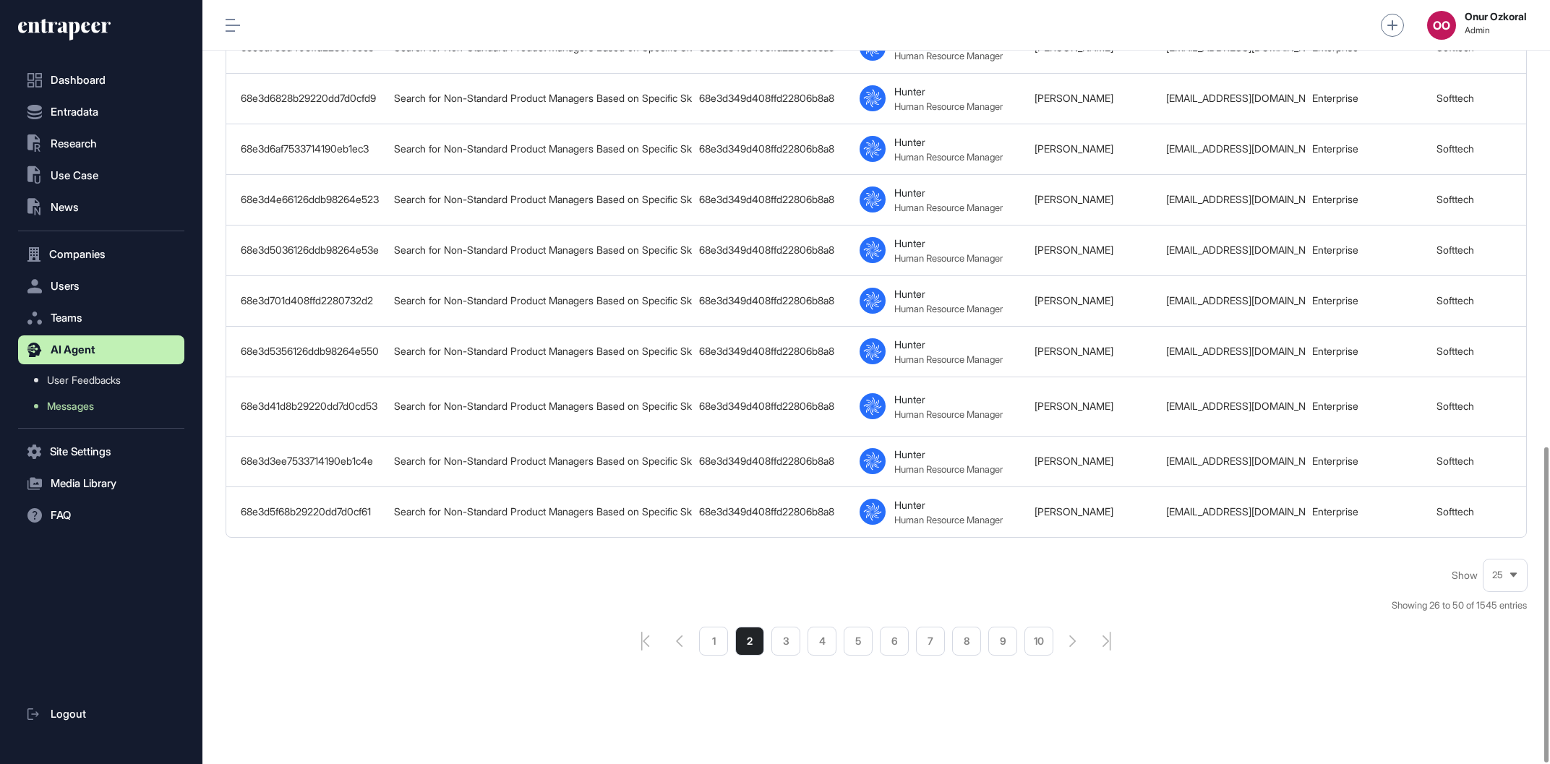
scroll to position [0, 578]
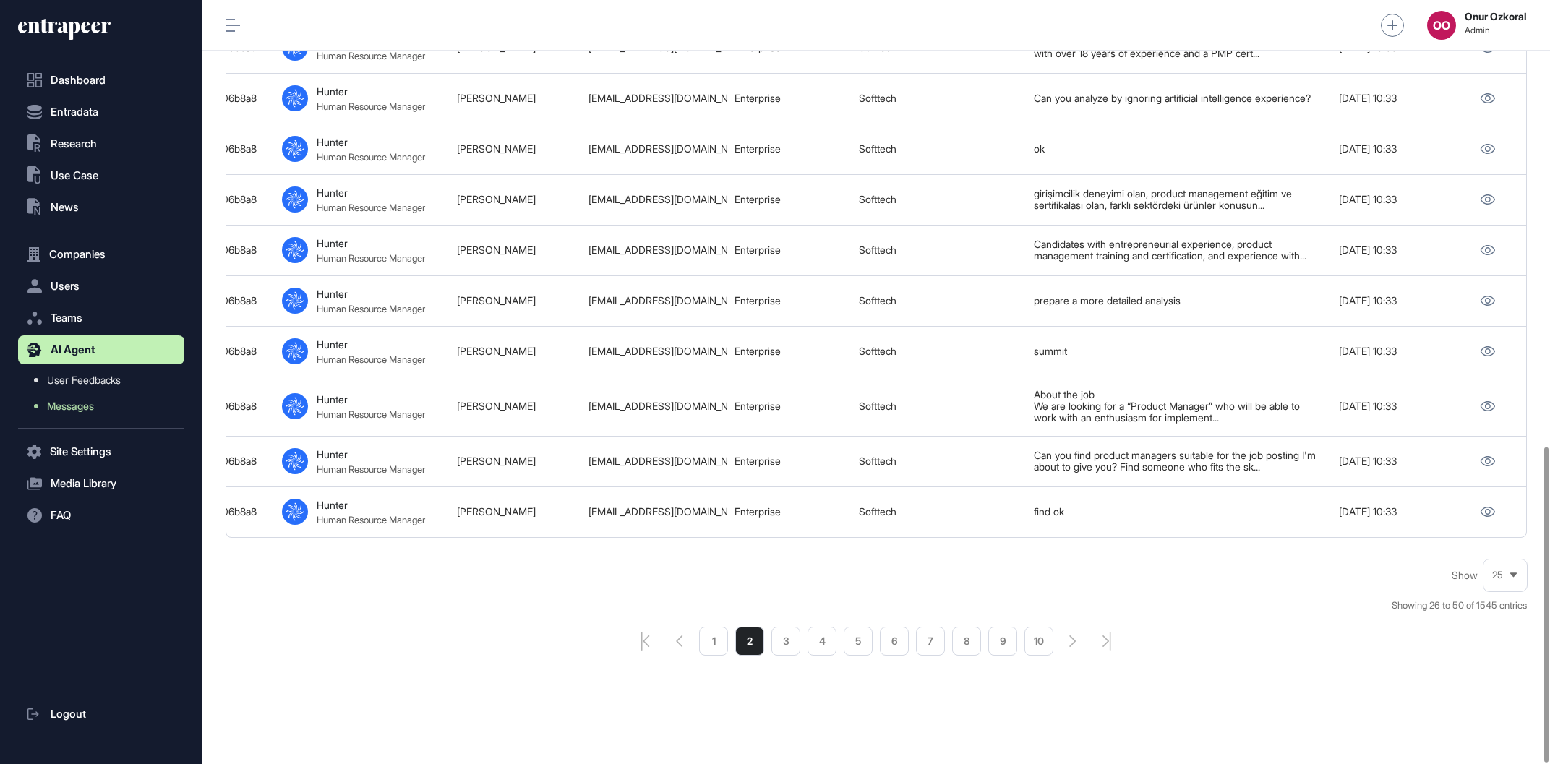
click at [714, 648] on li "1" at bounding box center [713, 641] width 29 height 29
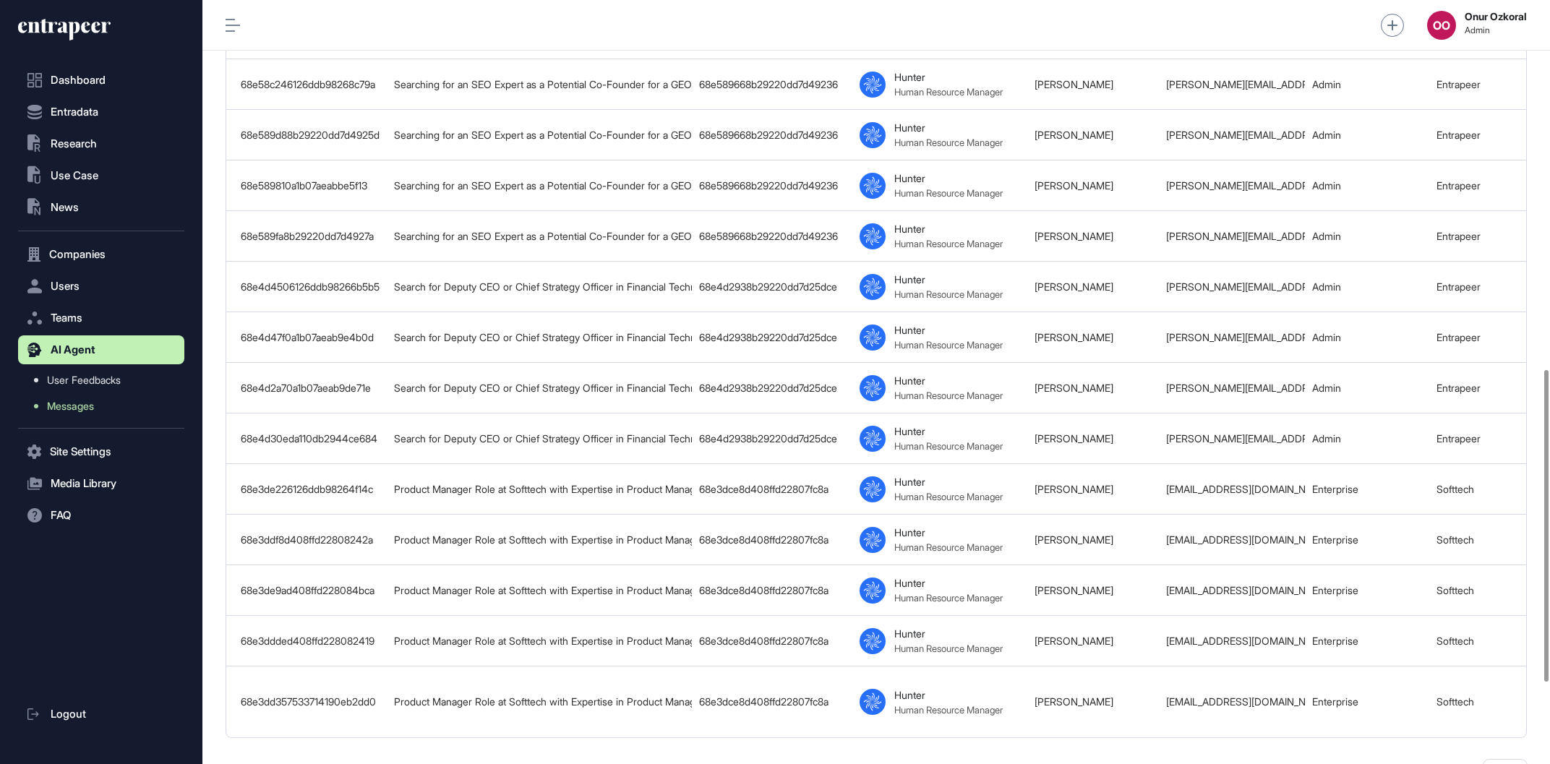
scroll to position [905, 0]
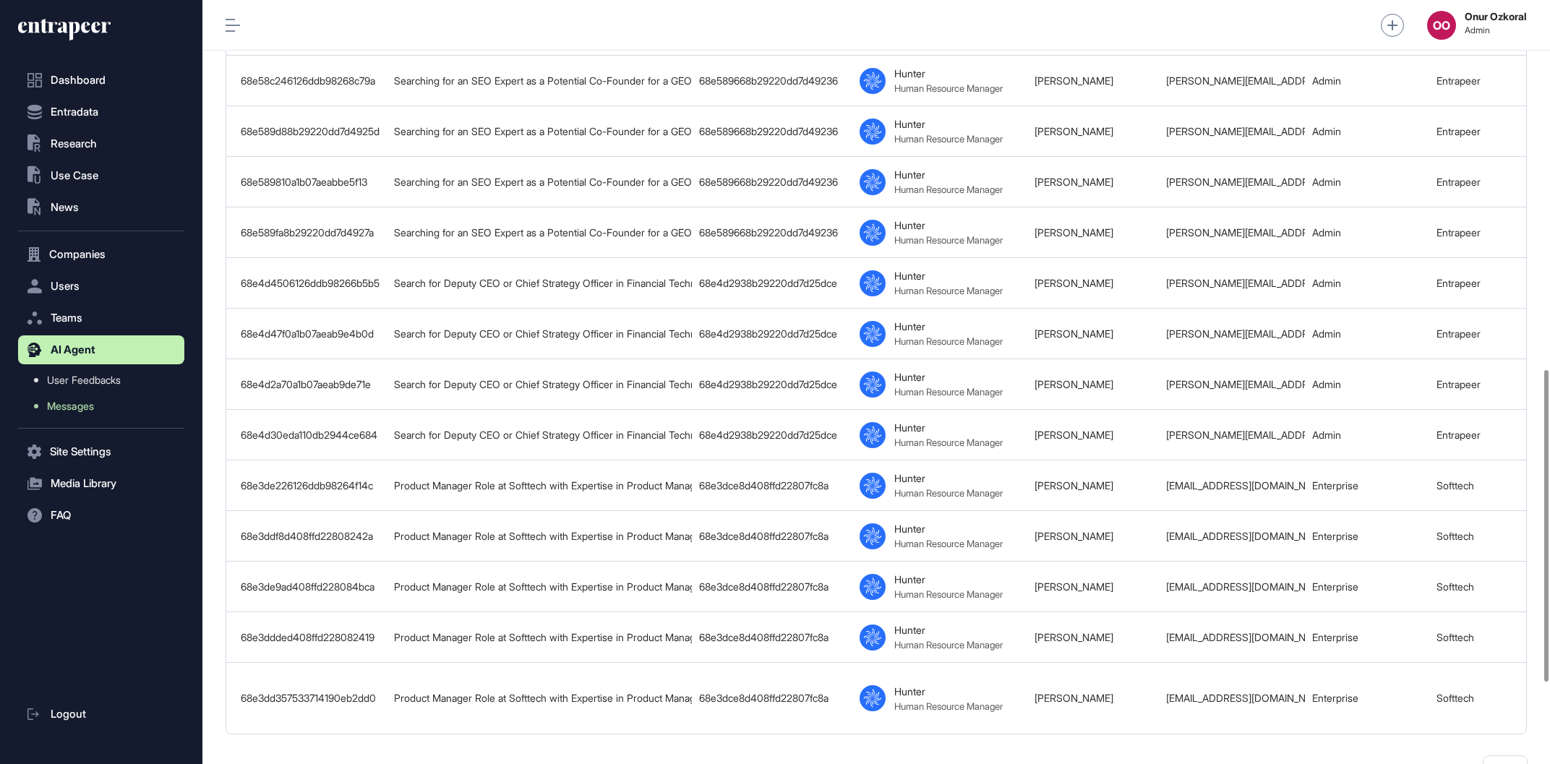
drag, startPoint x: 822, startPoint y: 744, endPoint x: 942, endPoint y: 731, distance: 120.8
click at [937, 733] on div "Export Columns Show 25 Message ID Thread Title Conversation ID Agent Name User …" at bounding box center [876, 36] width 1301 height 1634
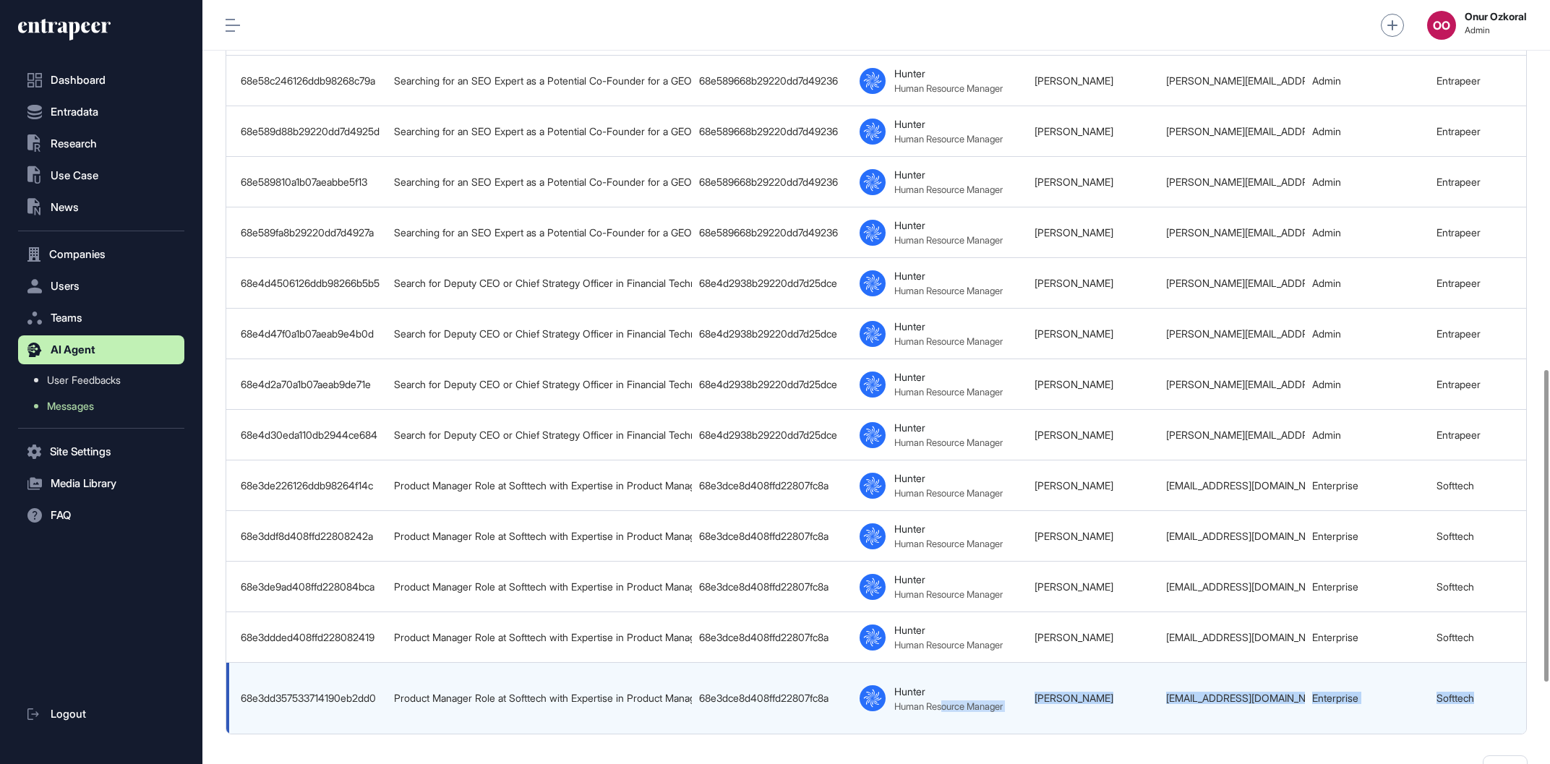
scroll to position [0, 578]
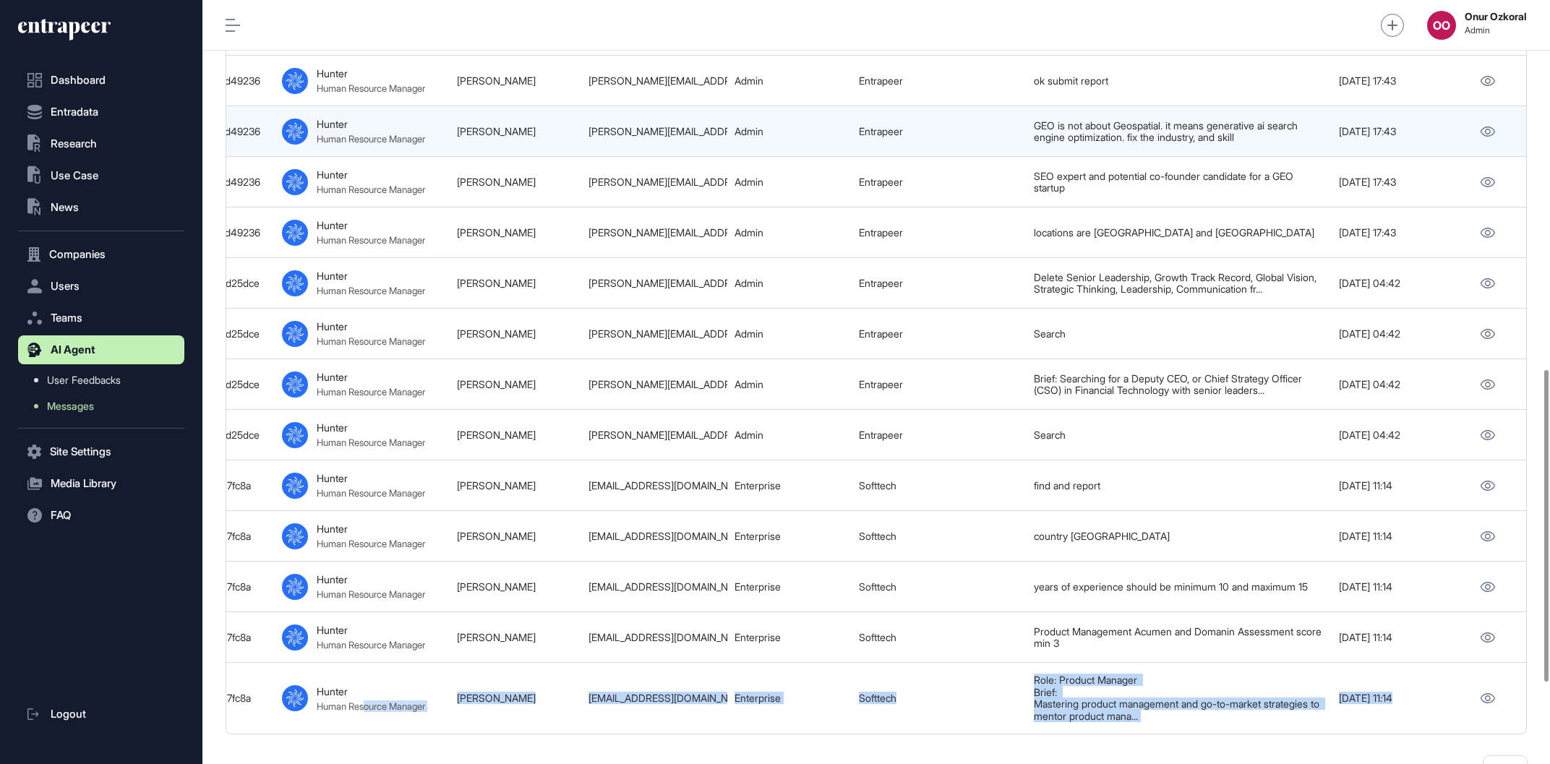
drag, startPoint x: 945, startPoint y: 727, endPoint x: 1336, endPoint y: 549, distance: 429.9
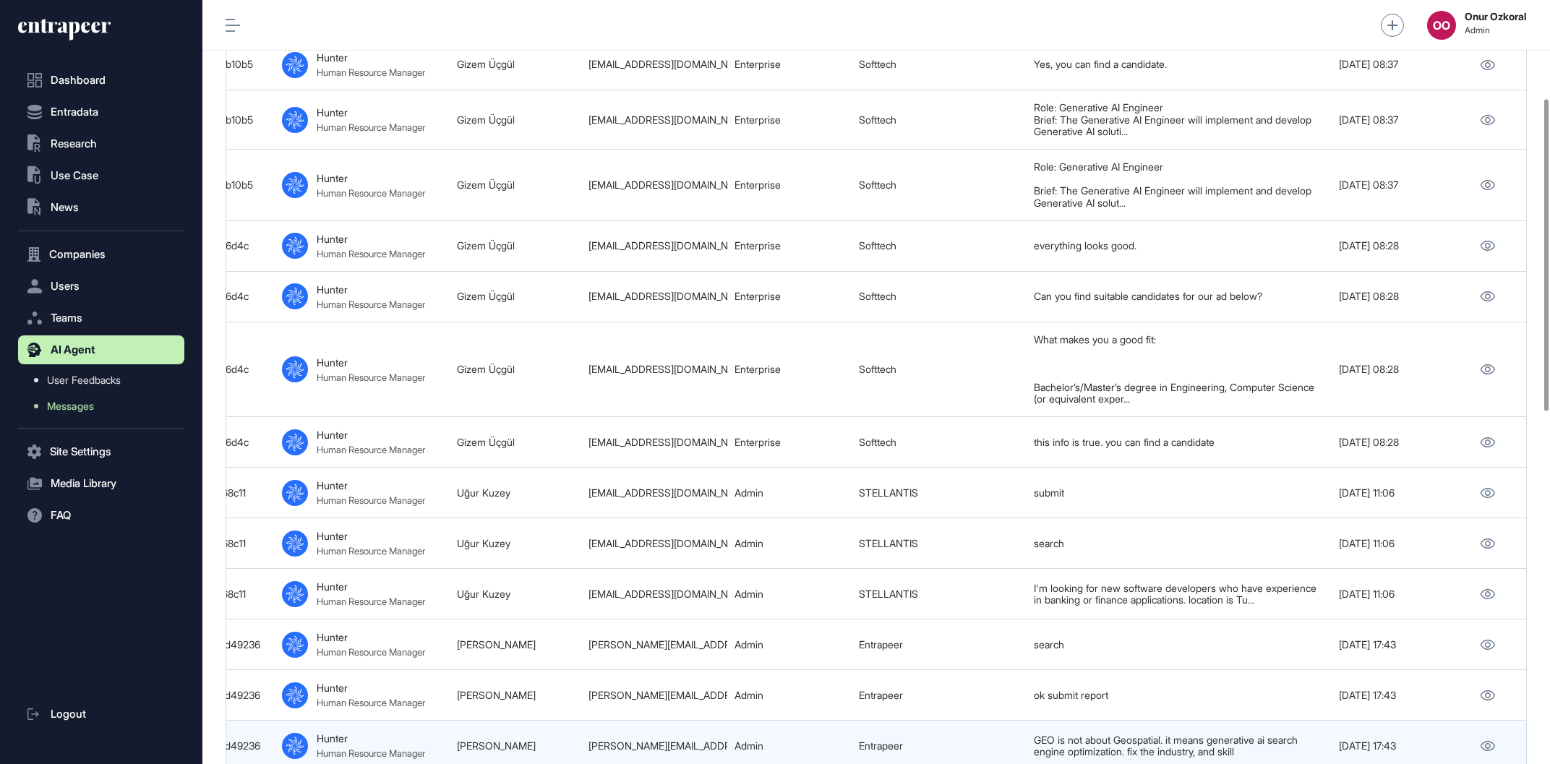
scroll to position [164, 0]
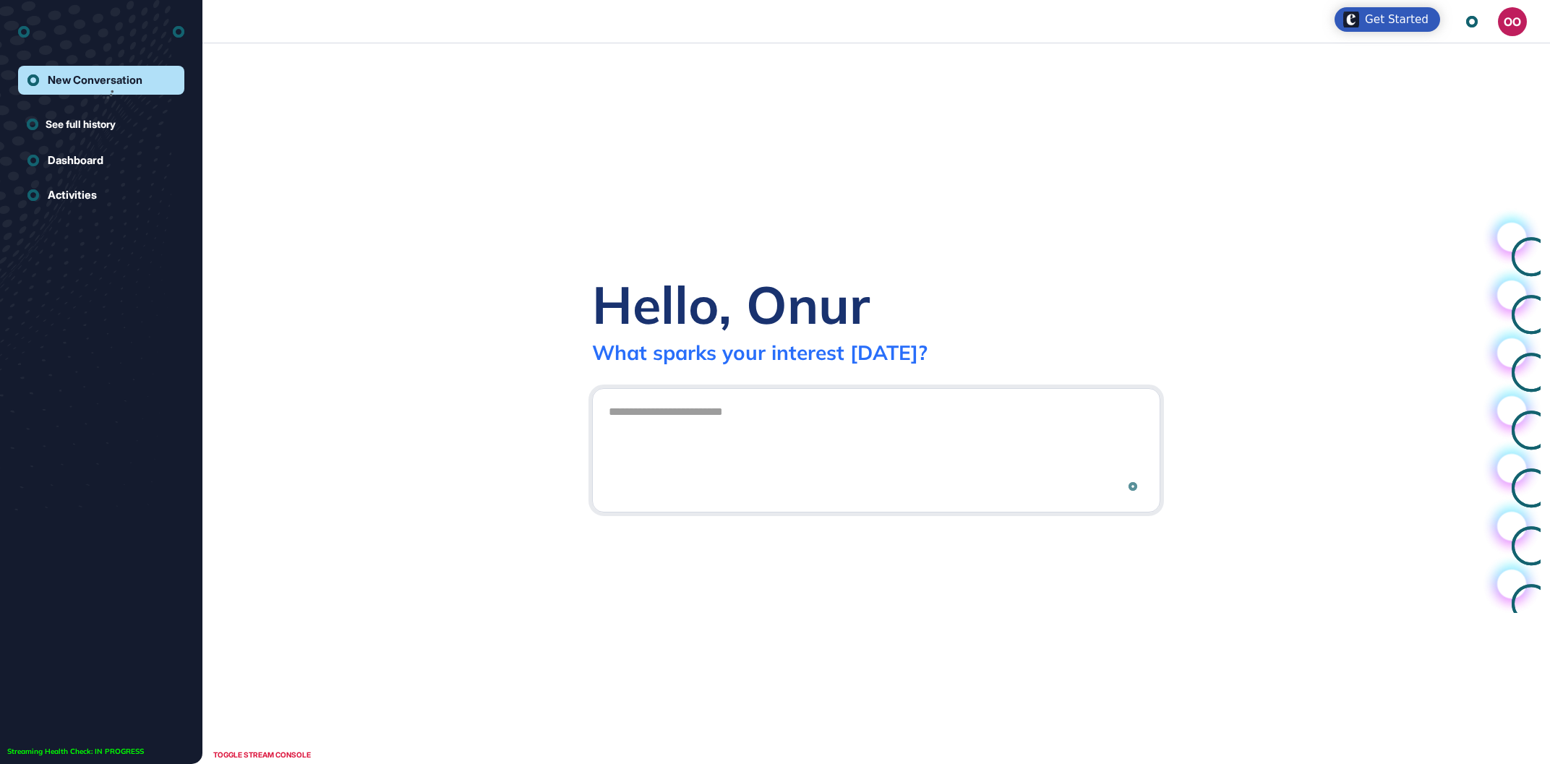
scroll to position [1, 1]
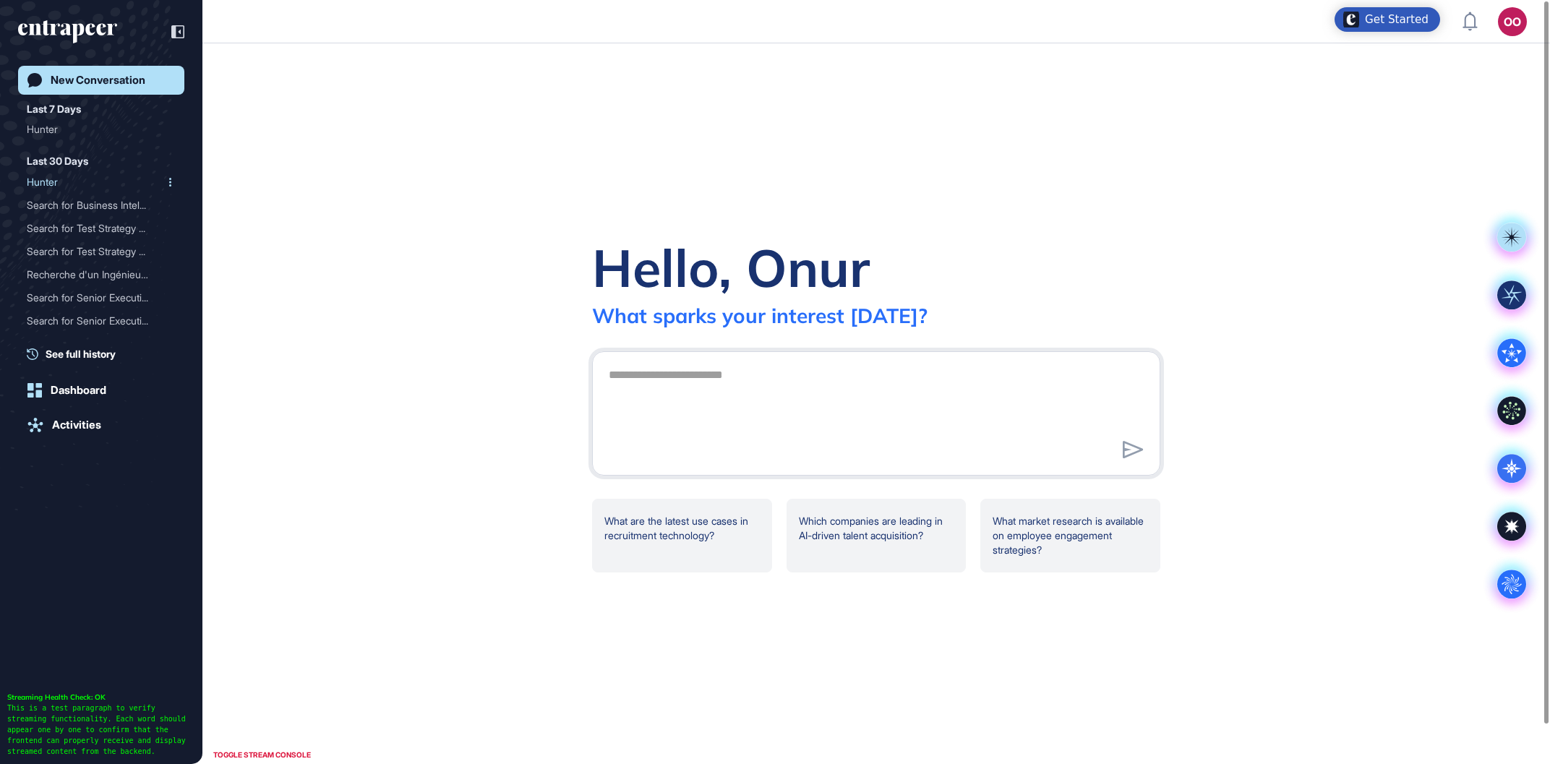
click at [106, 177] on div "Hunter" at bounding box center [95, 182] width 137 height 23
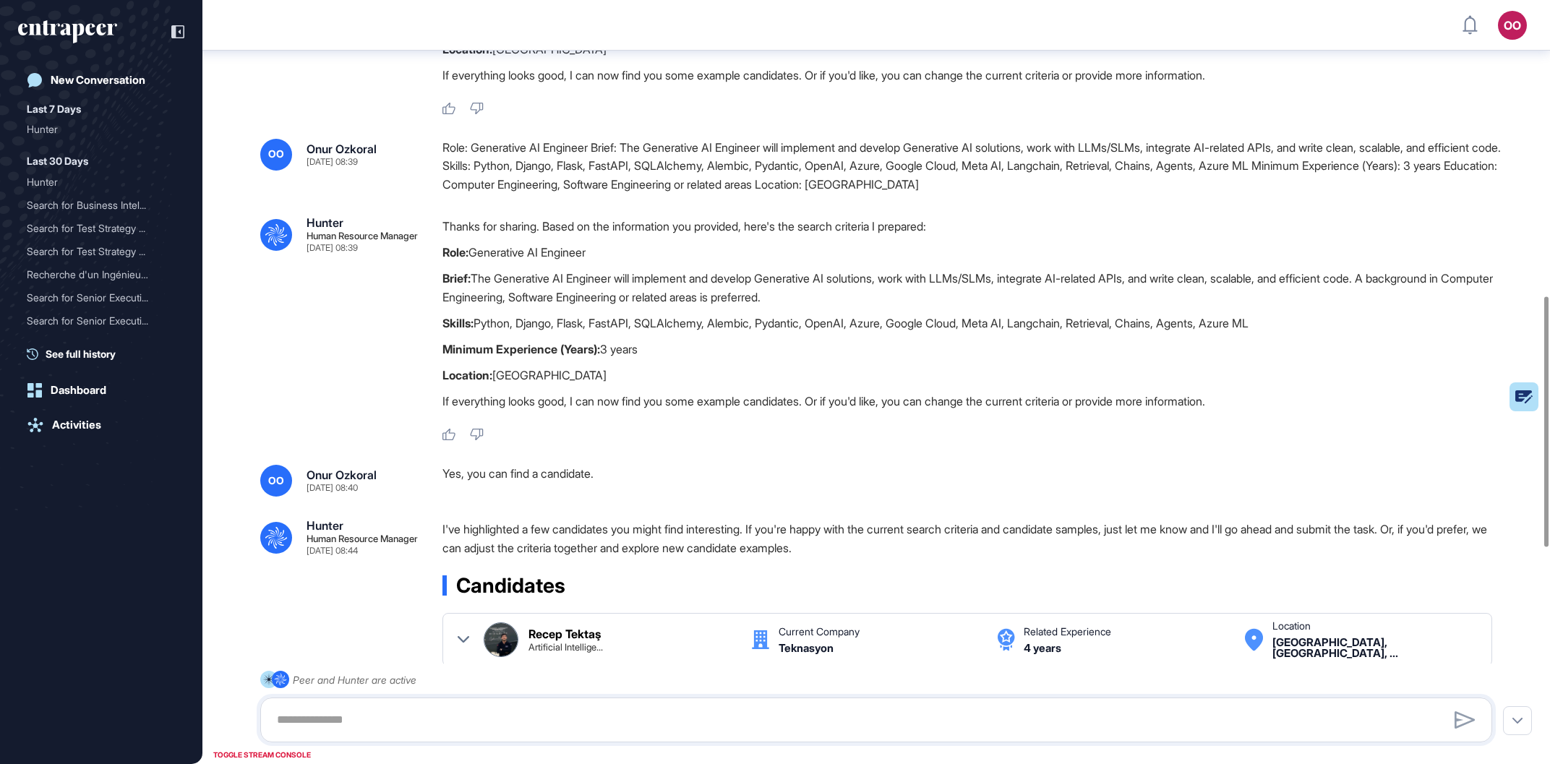
scroll to position [1066, 0]
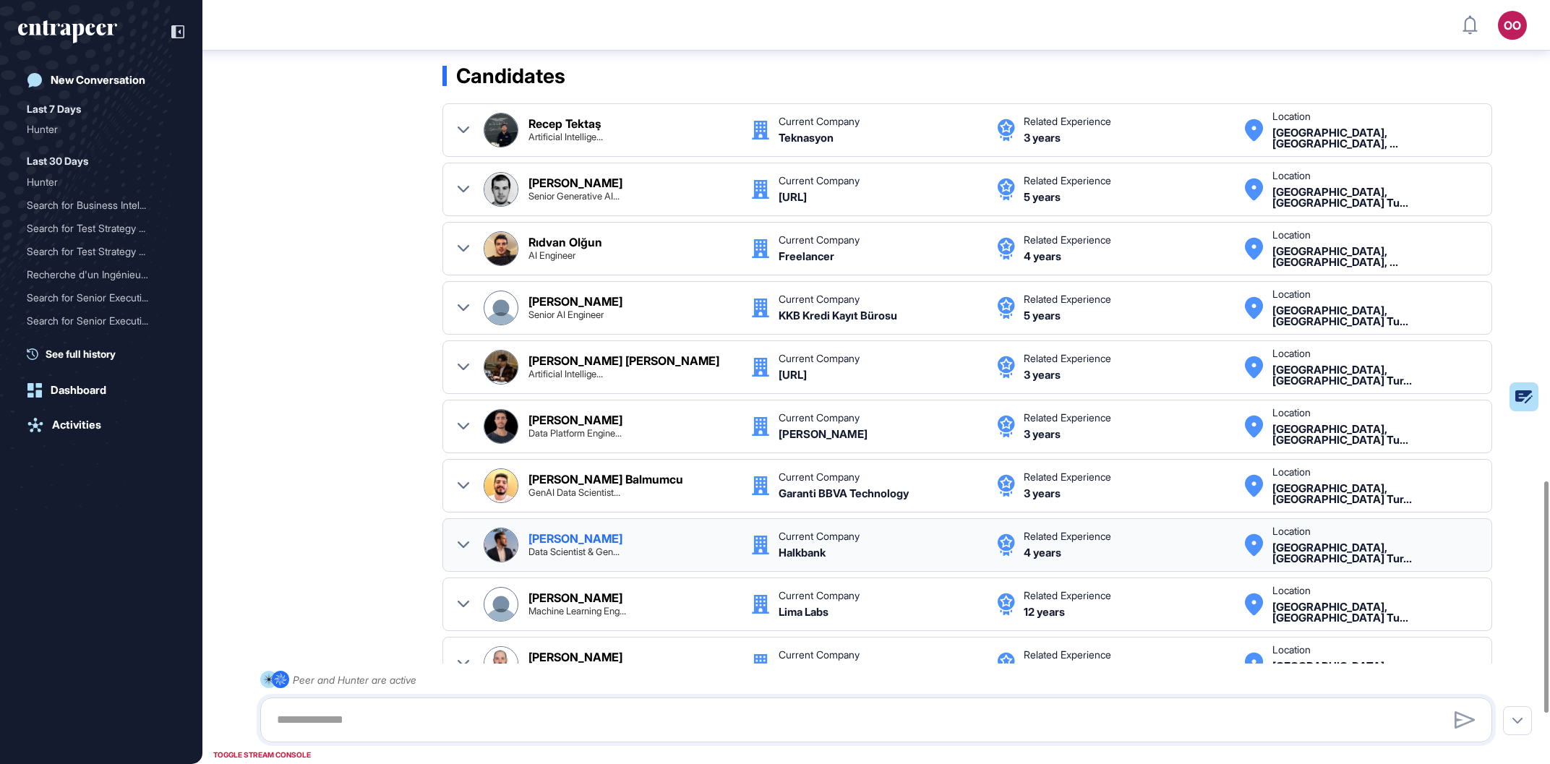
scroll to position [1752, 0]
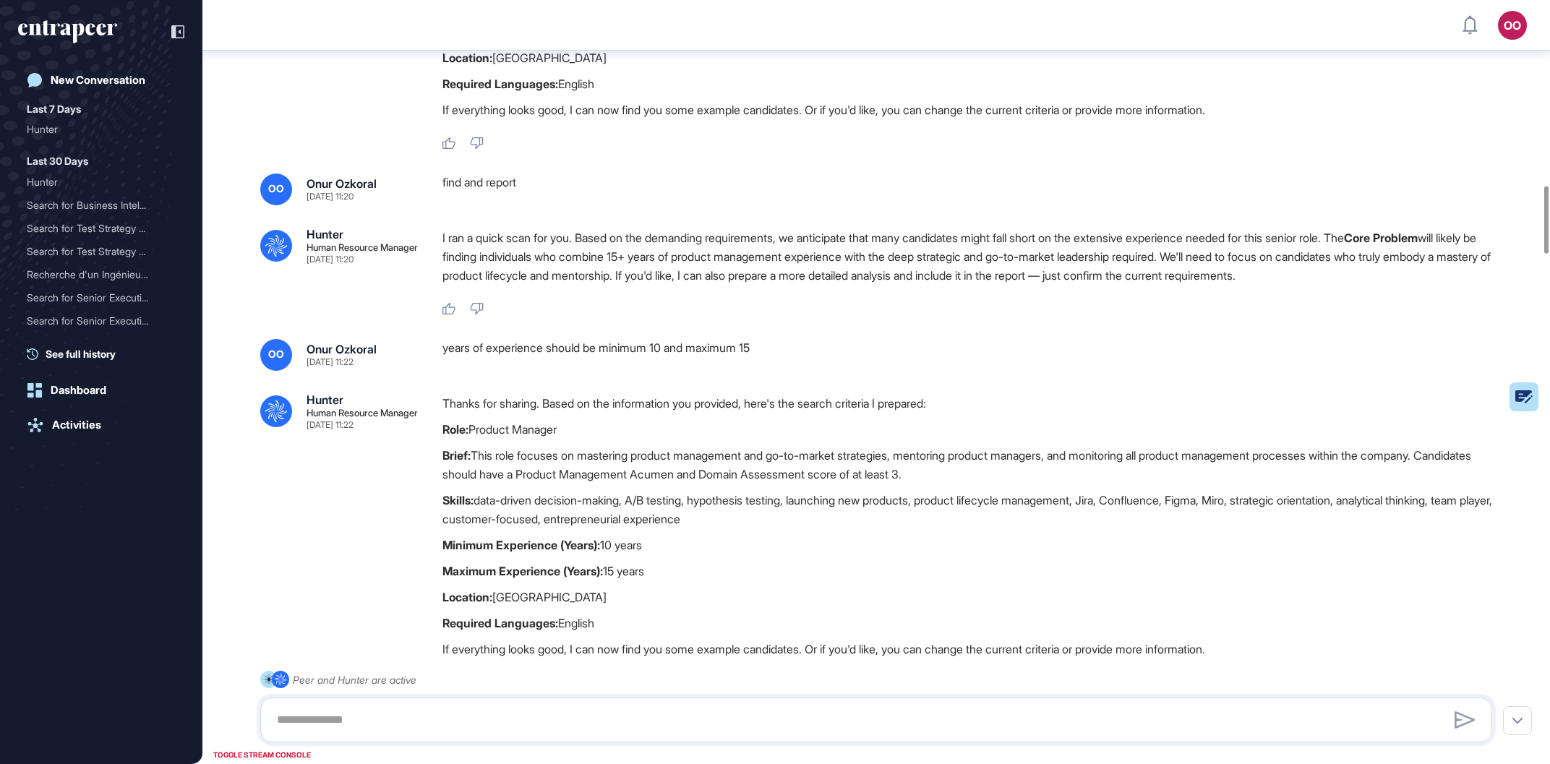
scroll to position [2065, 0]
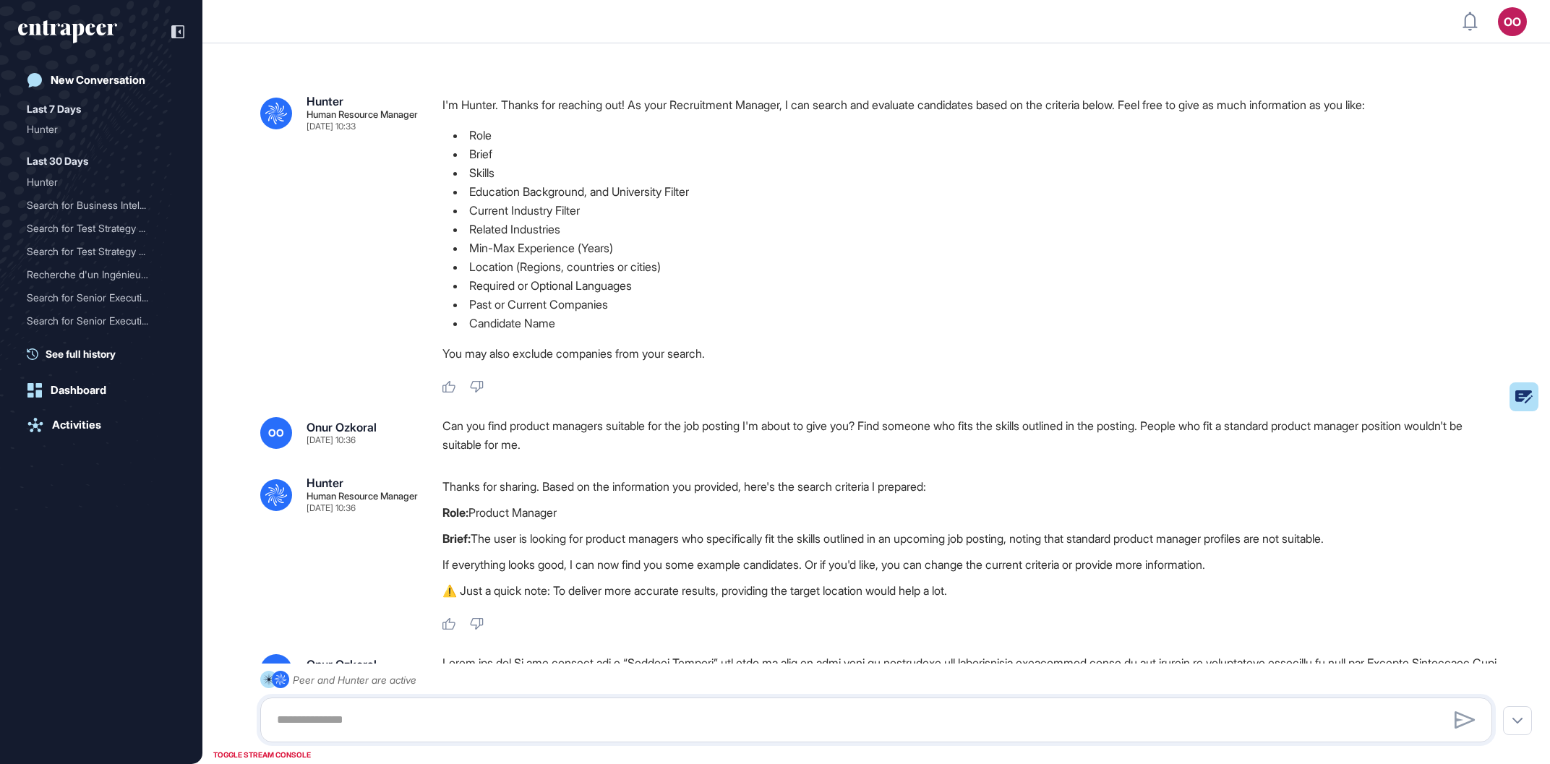
scroll to position [1, 1]
